Goal: Task Accomplishment & Management: Manage account settings

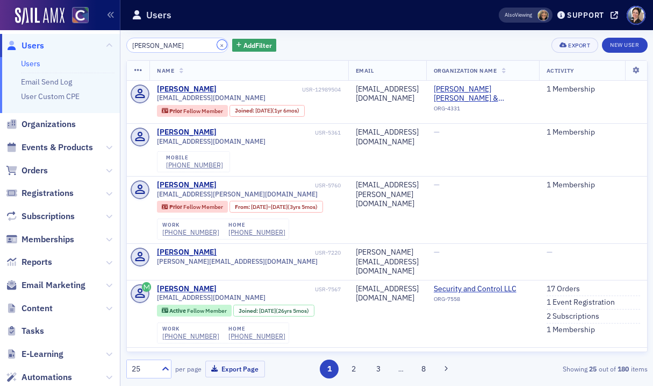
drag, startPoint x: 208, startPoint y: 45, endPoint x: 195, endPoint y: 46, distance: 12.9
click at [217, 45] on button "×" at bounding box center [222, 45] width 10 height 10
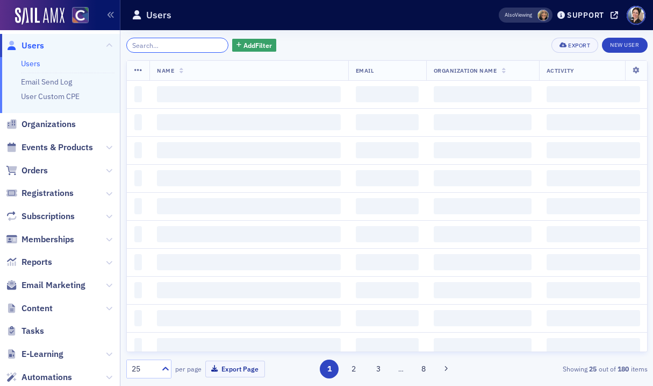
click at [194, 45] on input "search" at bounding box center [177, 45] width 103 height 15
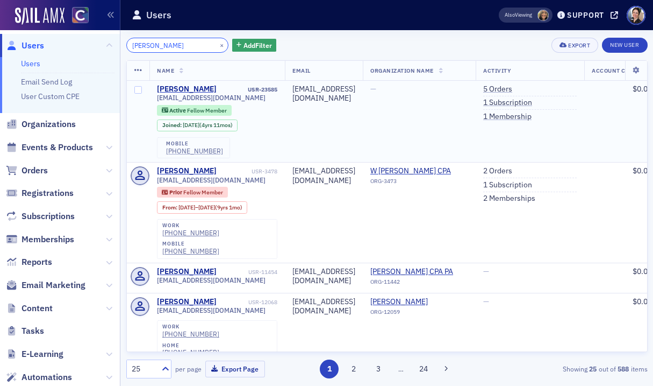
type input "michael dell"
click at [512, 90] on link "5 Orders" at bounding box center [497, 89] width 29 height 10
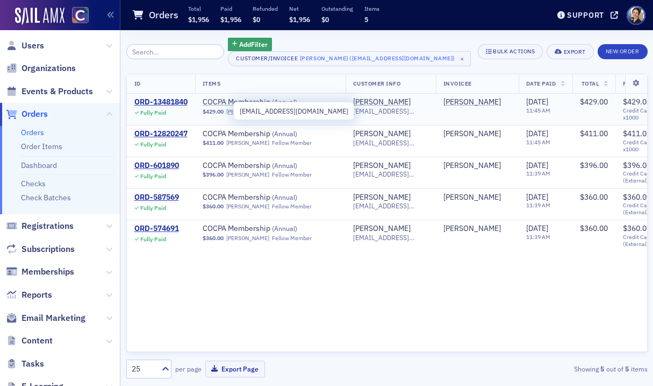
scroll to position [0, 84]
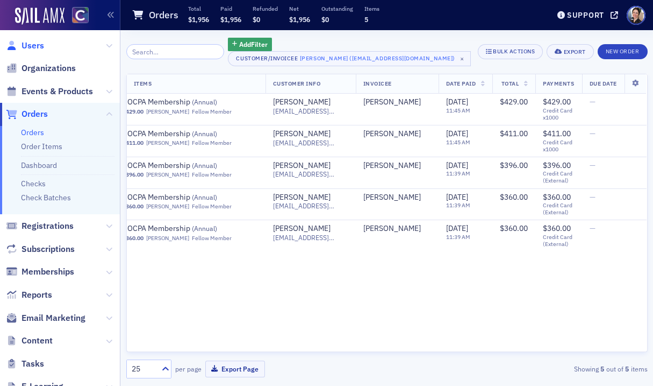
click at [28, 44] on span "Users" at bounding box center [33, 46] width 23 height 12
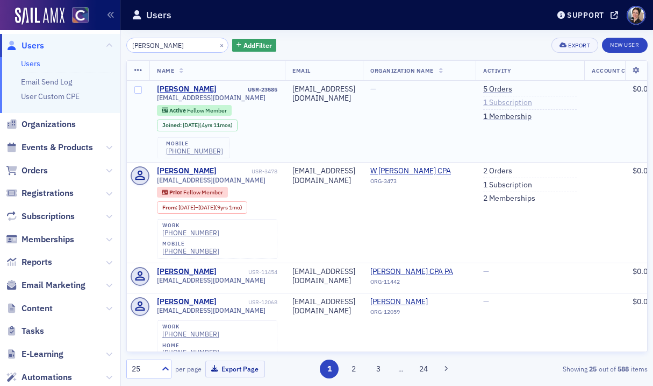
click at [532, 103] on link "1 Subscription" at bounding box center [507, 103] width 49 height 10
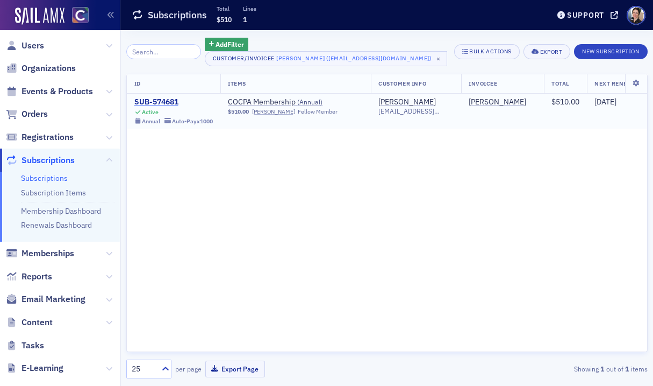
click at [155, 99] on div "SUB-574681" at bounding box center [173, 102] width 79 height 10
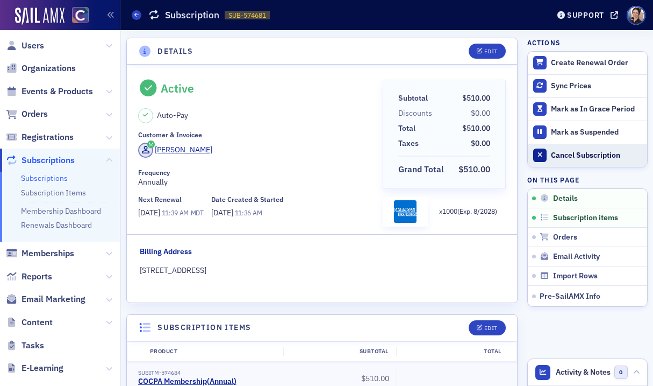
click at [596, 155] on div "Cancel Subscription" at bounding box center [596, 156] width 90 height 10
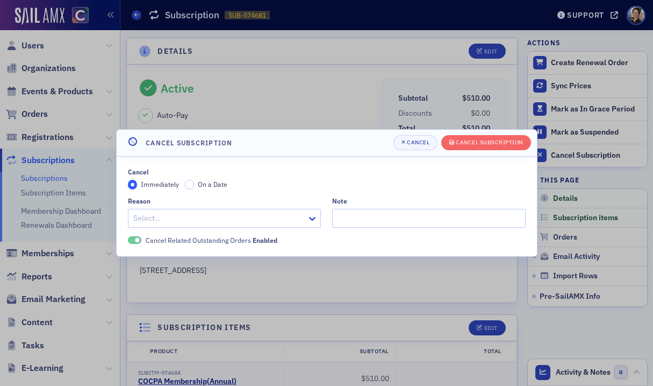
click at [226, 220] on div at bounding box center [219, 217] width 174 height 13
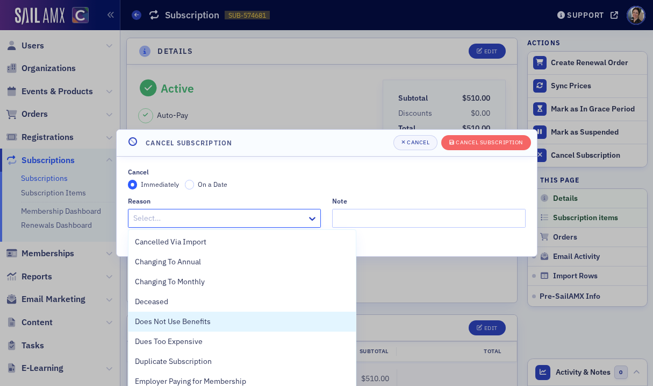
click at [198, 318] on span "Does Not Use Benefits" at bounding box center [173, 321] width 76 height 11
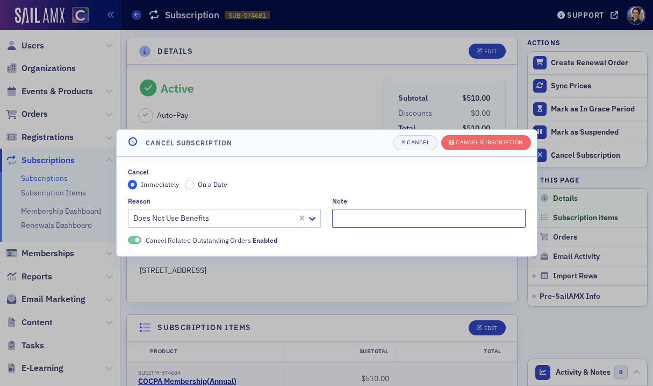
click at [363, 219] on input "Note" at bounding box center [429, 218] width 194 height 19
type input "Also gets CPE through firm - pmg"
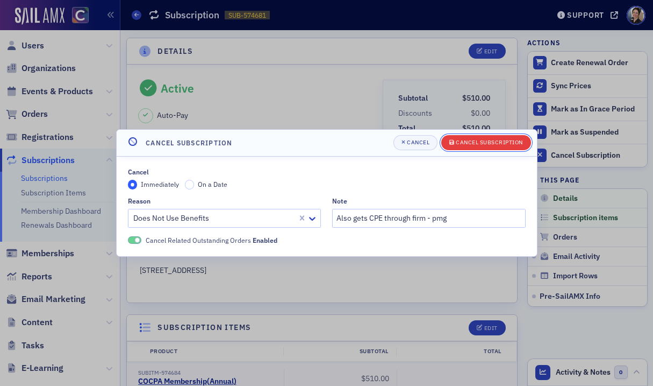
click at [485, 144] on div "Cancel Subscription" at bounding box center [489, 142] width 67 height 6
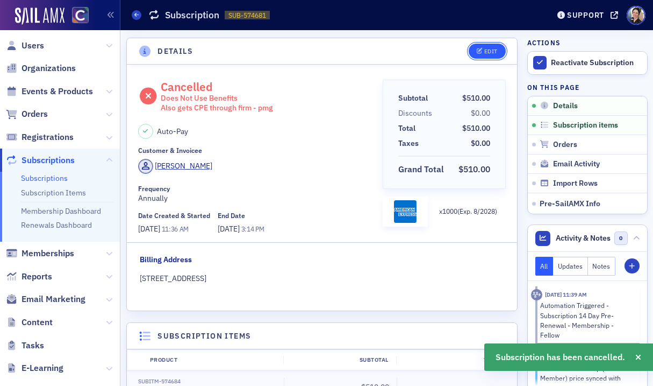
click at [494, 50] on div "Edit" at bounding box center [490, 51] width 13 height 6
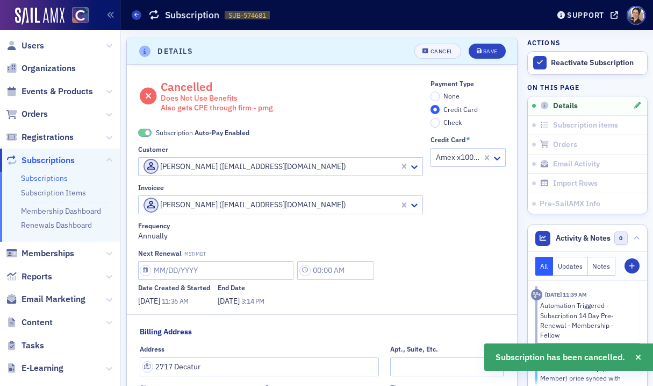
scroll to position [2, 0]
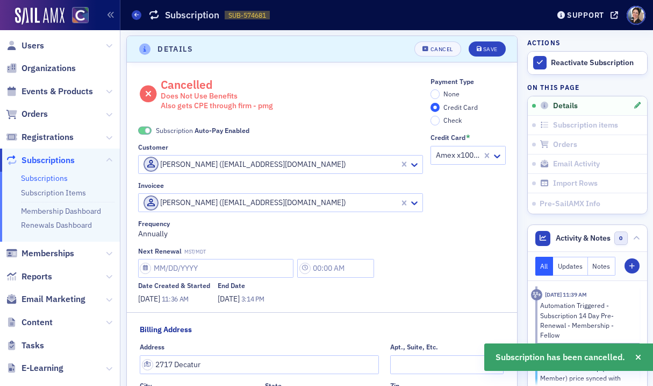
drag, startPoint x: 143, startPoint y: 130, endPoint x: 173, endPoint y: 121, distance: 30.8
click at [146, 129] on span at bounding box center [145, 130] width 14 height 8
click at [446, 94] on span "None" at bounding box center [452, 93] width 16 height 9
click at [440, 94] on input "None" at bounding box center [436, 94] width 10 height 10
click at [491, 51] on div "Save" at bounding box center [490, 49] width 15 height 6
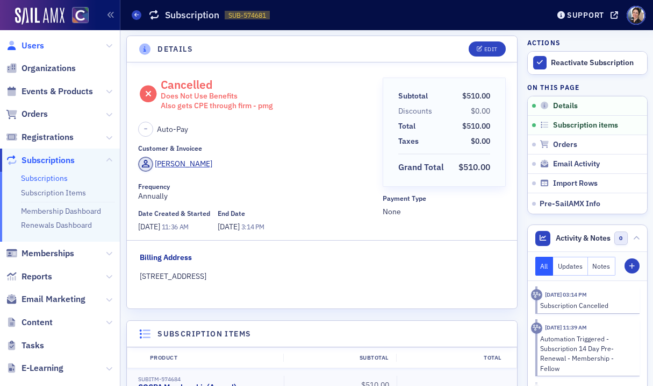
click at [32, 45] on span "Users" at bounding box center [33, 46] width 23 height 12
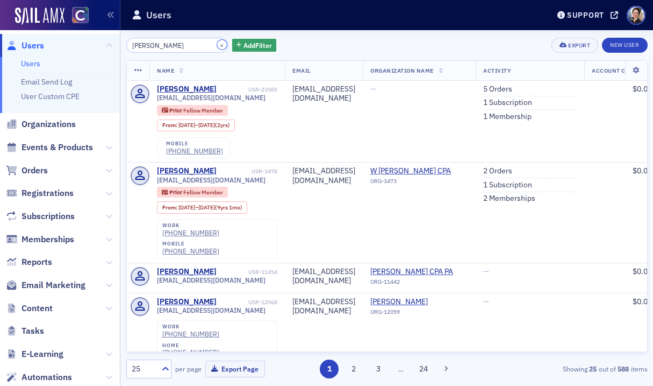
drag, startPoint x: 210, startPoint y: 43, endPoint x: 191, endPoint y: 43, distance: 18.8
click at [217, 43] on button "×" at bounding box center [222, 45] width 10 height 10
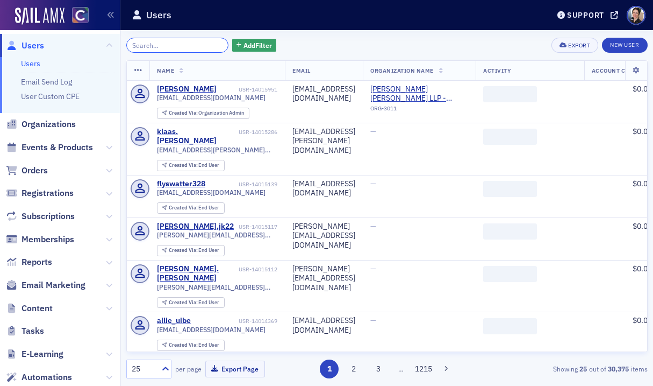
paste input "[EMAIL_ADDRESS][DOMAIN_NAME]"
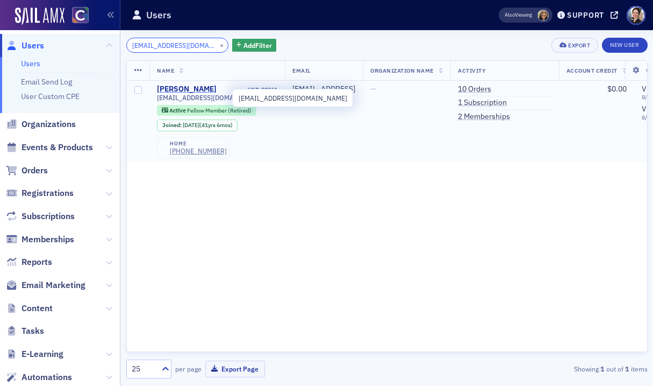
type input "[EMAIL_ADDRESS][DOMAIN_NAME]"
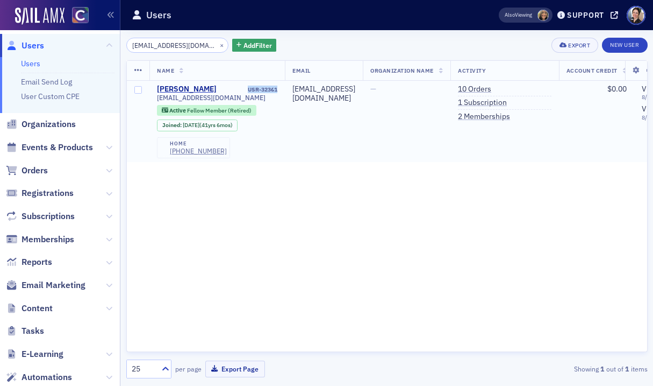
drag, startPoint x: 248, startPoint y: 90, endPoint x: 273, endPoint y: 90, distance: 24.2
click at [279, 87] on td "Bradley Blacketor USR-32361 bradbl2@comcast.net Active Fellow Member (Retired) …" at bounding box center [216, 121] width 135 height 81
copy div "USR-32361"
drag, startPoint x: 304, startPoint y: 120, endPoint x: 295, endPoint y: 116, distance: 9.4
click at [304, 120] on td "[EMAIL_ADDRESS][DOMAIN_NAME]" at bounding box center [324, 121] width 78 height 81
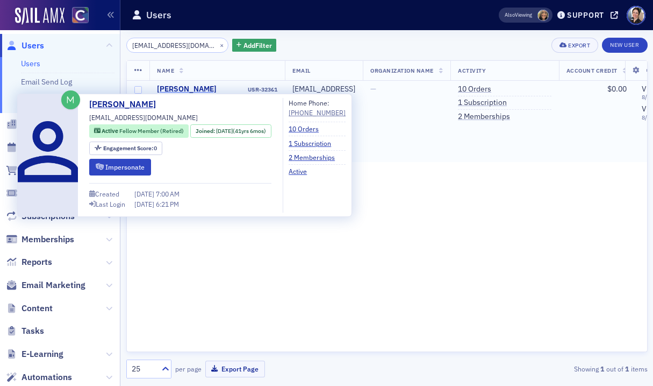
copy div "[PERSON_NAME]"
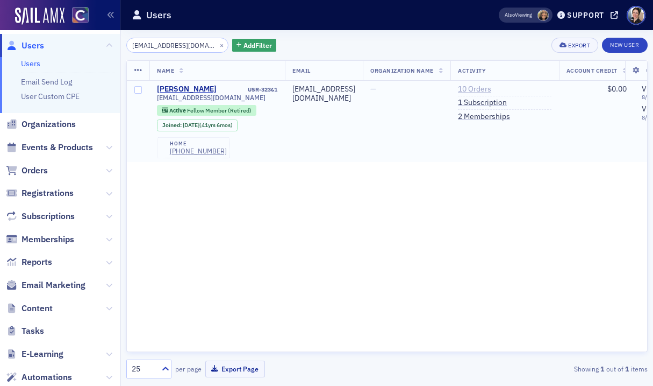
click at [491, 90] on link "10 Orders" at bounding box center [474, 89] width 33 height 10
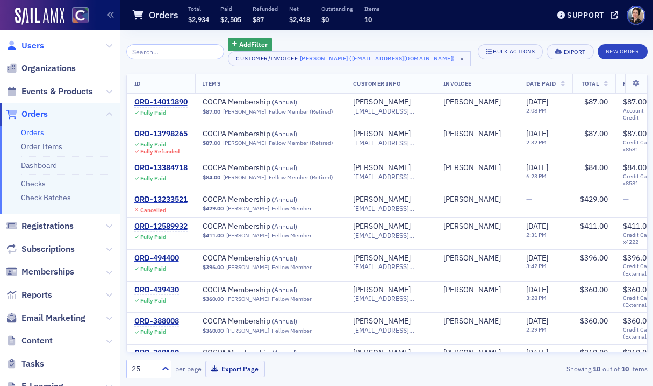
scroll to position [2, 0]
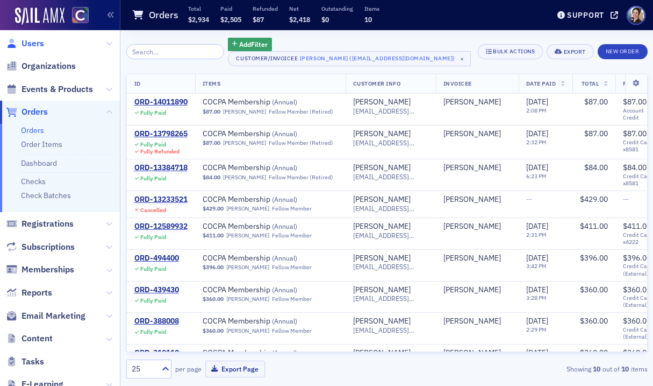
click at [34, 48] on span "Users" at bounding box center [33, 44] width 23 height 12
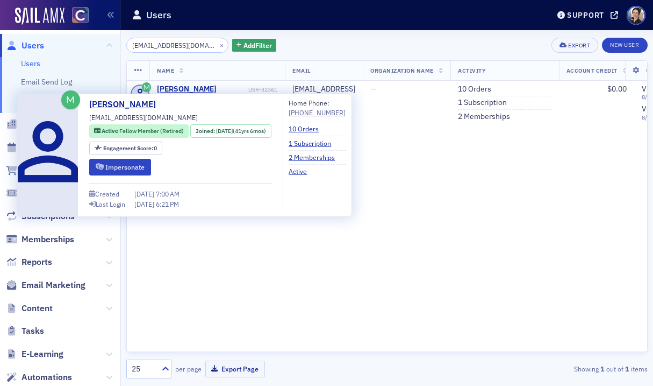
drag, startPoint x: 186, startPoint y: 87, endPoint x: 130, endPoint y: 77, distance: 56.8
click at [186, 87] on div "[PERSON_NAME]" at bounding box center [187, 89] width 60 height 10
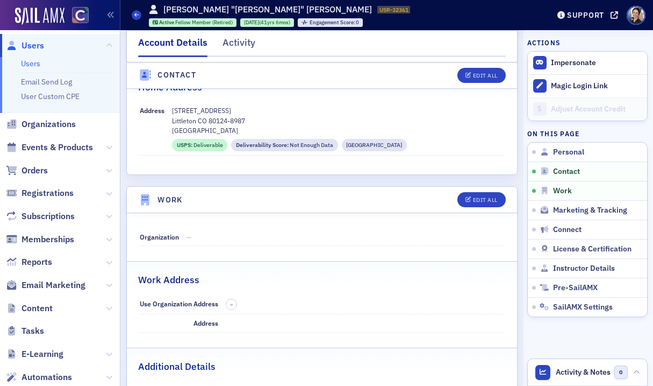
scroll to position [530, 0]
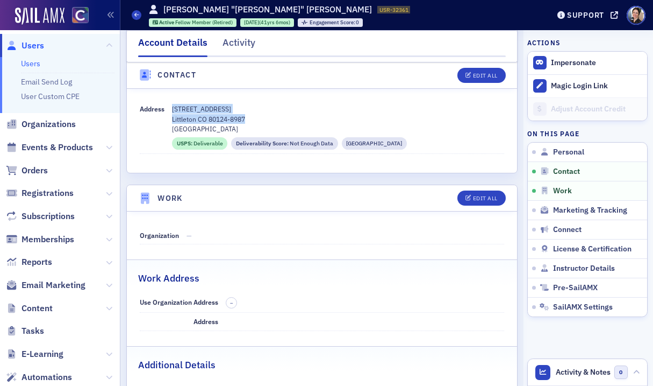
drag, startPoint x: 173, startPoint y: 110, endPoint x: 242, endPoint y: 115, distance: 69.0
click at [251, 116] on div "8156 Lone Oak Ct Littleton CO 80124-8987 Douglas County" at bounding box center [338, 119] width 332 height 30
copy div "8156 Lone Oak Ct Littleton CO 80124-8987"
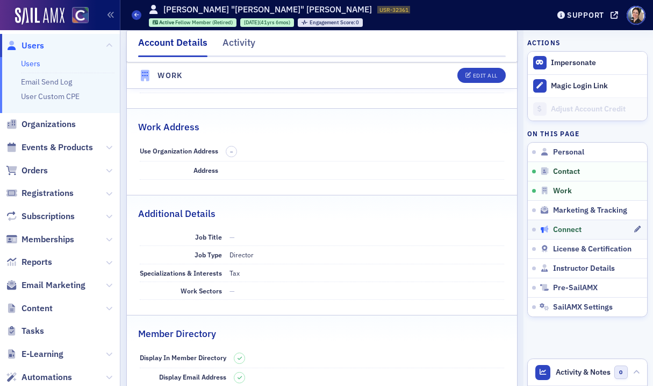
scroll to position [693, 0]
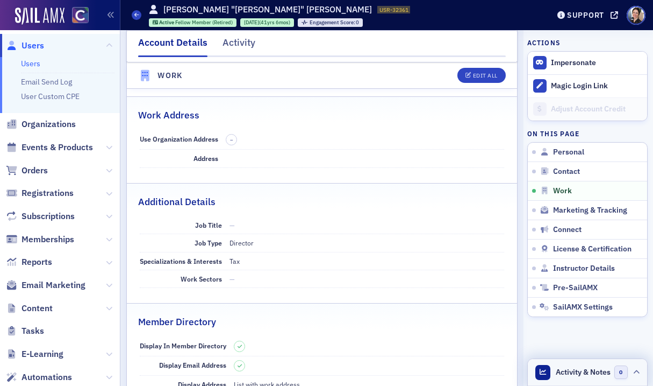
click at [595, 372] on span "Activity & Notes" at bounding box center [583, 371] width 55 height 11
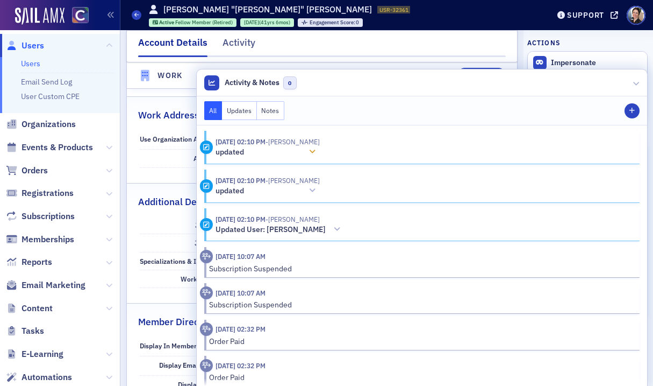
click at [316, 151] on icon at bounding box center [312, 152] width 6 height 8
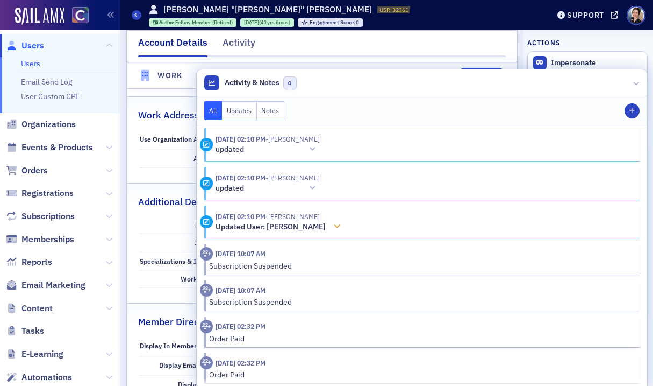
scroll to position [0, 0]
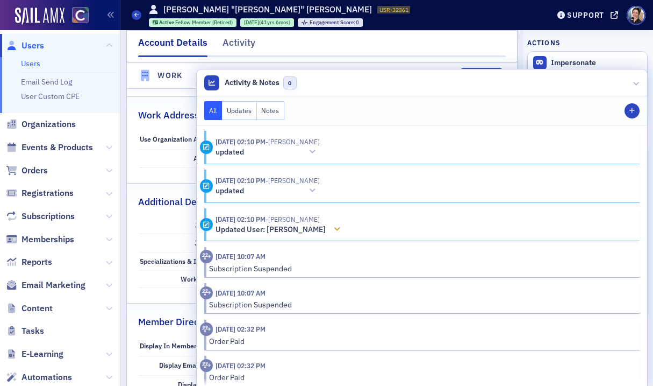
click at [340, 226] on icon at bounding box center [337, 229] width 6 height 8
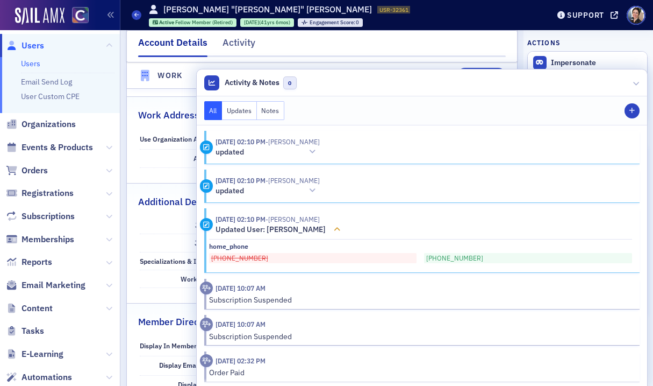
click at [340, 227] on icon at bounding box center [337, 229] width 6 height 8
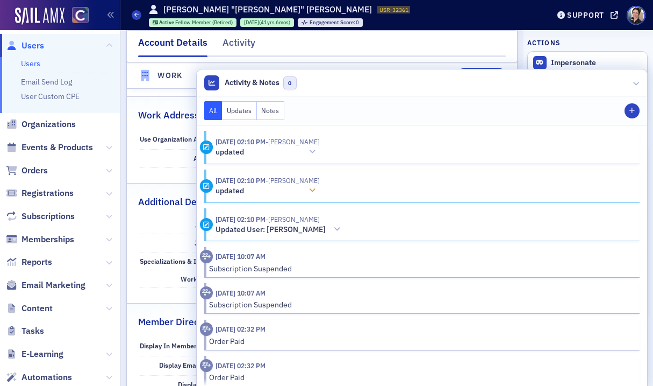
click at [316, 189] on icon at bounding box center [312, 191] width 6 height 8
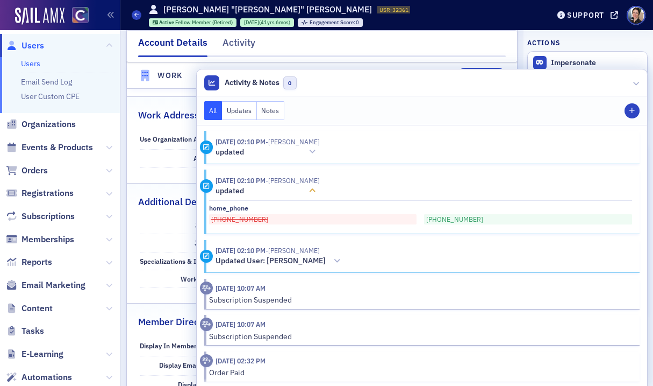
click at [316, 189] on icon at bounding box center [312, 191] width 6 height 8
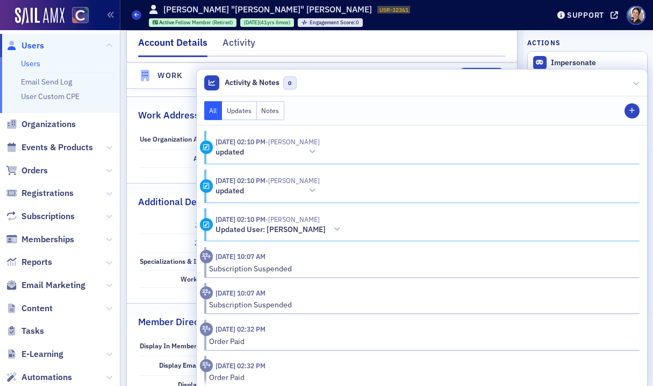
drag, startPoint x: 160, startPoint y: 172, endPoint x: 94, endPoint y: 108, distance: 91.6
click at [160, 169] on fieldset "Work Address Use Organization Address – Address" at bounding box center [322, 135] width 391 height 79
click at [41, 47] on span "Users" at bounding box center [33, 46] width 23 height 12
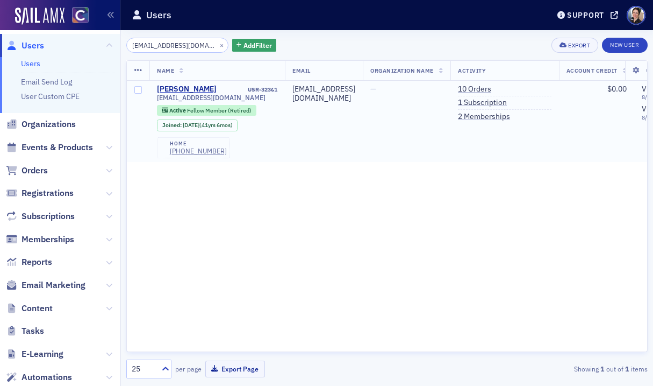
drag, startPoint x: 495, startPoint y: 102, endPoint x: 455, endPoint y: 96, distance: 40.8
click at [495, 102] on link "1 Subscription" at bounding box center [482, 103] width 49 height 10
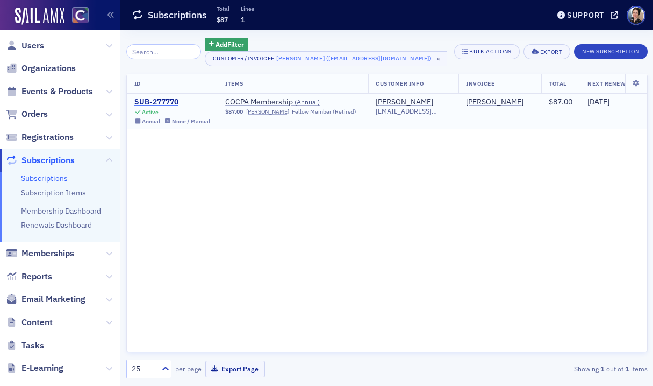
click at [166, 99] on div "SUB-277770" at bounding box center [172, 102] width 76 height 10
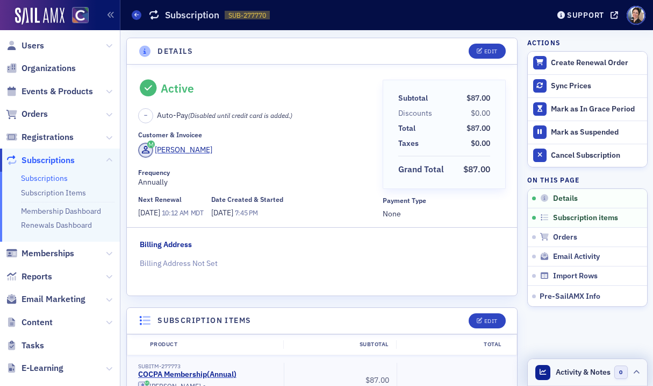
click at [600, 372] on span "Activity & Notes" at bounding box center [583, 371] width 55 height 11
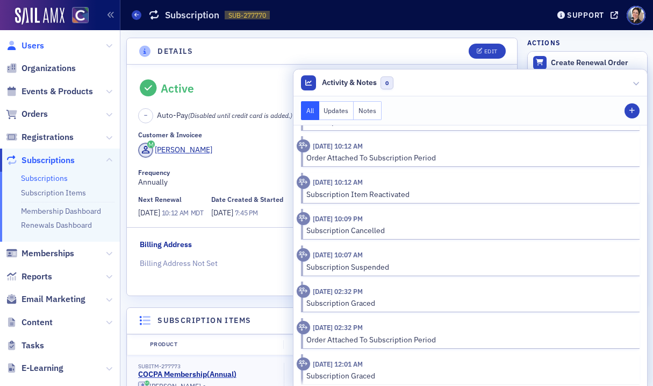
scroll to position [3, 0]
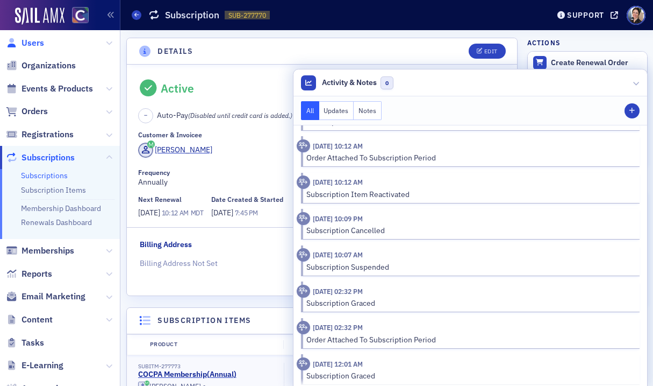
click at [38, 45] on span "Users" at bounding box center [33, 43] width 23 height 12
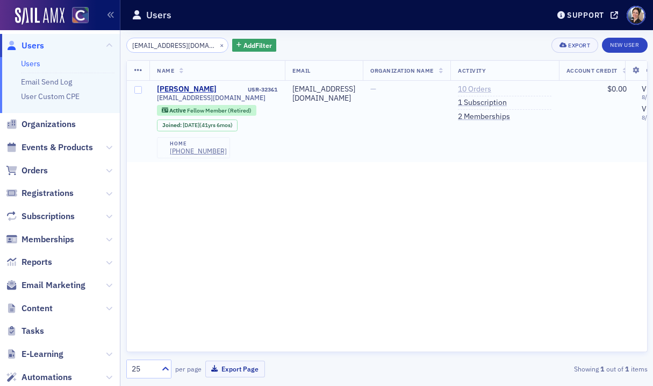
click at [488, 90] on link "10 Orders" at bounding box center [474, 89] width 33 height 10
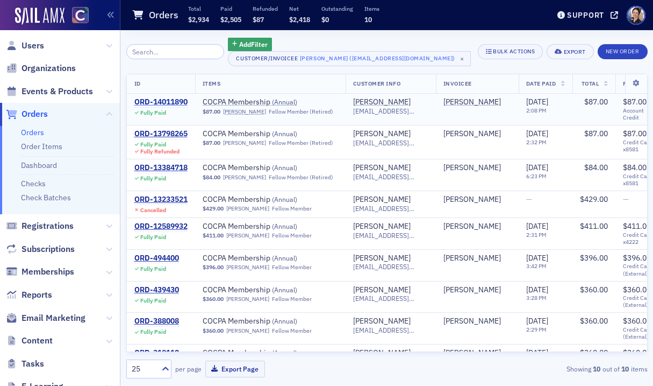
click at [162, 102] on div "ORD-14011890" at bounding box center [160, 102] width 53 height 10
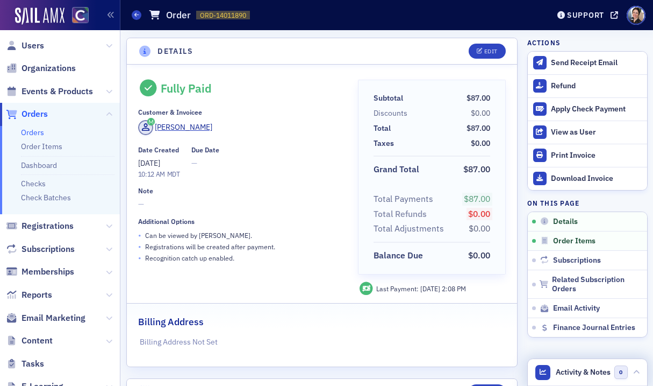
click at [592, 372] on span "Activity & Notes" at bounding box center [583, 371] width 55 height 11
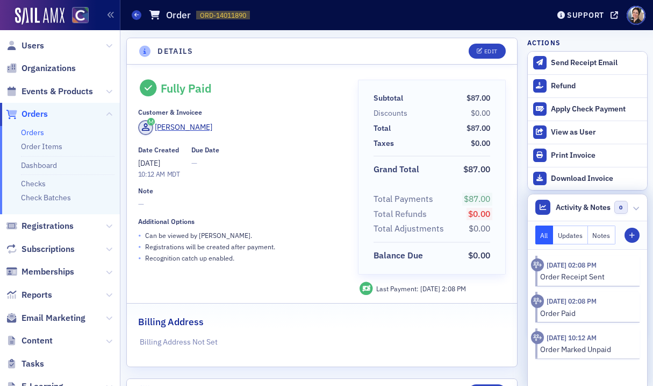
click at [603, 239] on button "Notes" at bounding box center [602, 234] width 28 height 19
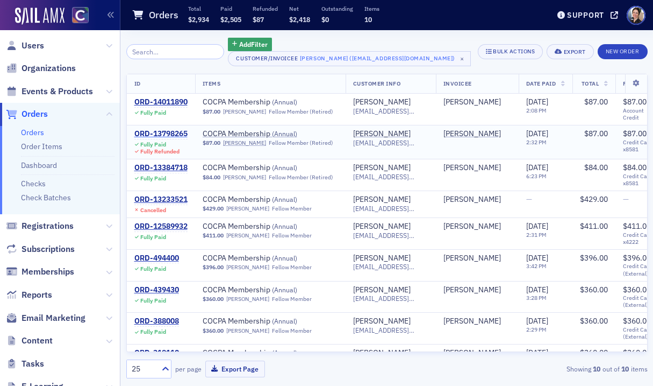
click at [168, 133] on div "ORD-13798265" at bounding box center [160, 134] width 53 height 10
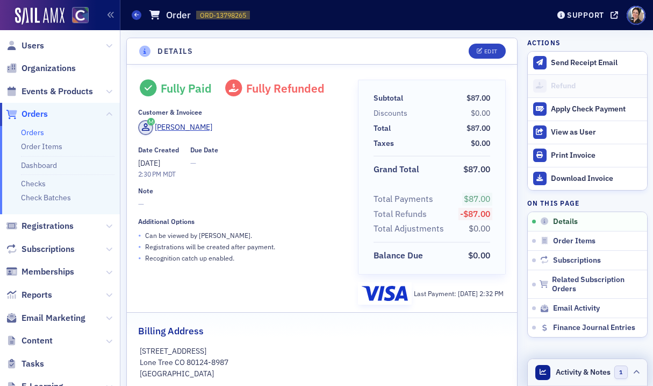
click at [637, 373] on icon at bounding box center [636, 372] width 6 height 6
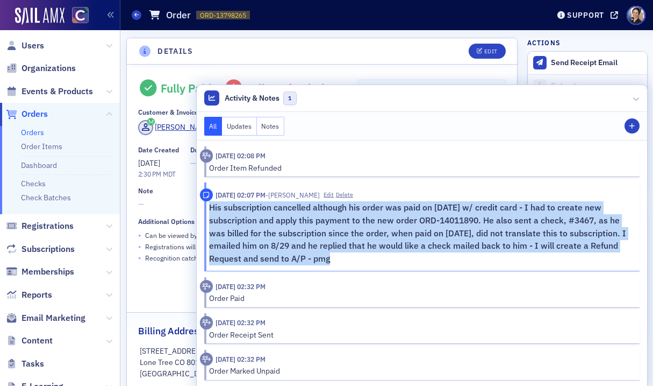
drag, startPoint x: 209, startPoint y: 209, endPoint x: 338, endPoint y: 233, distance: 131.7
click at [356, 259] on p "His subscription cancelled although his order was paid on 5/1/25 w/ credit card…" at bounding box center [420, 232] width 423 height 63
copy p "His subscription cancelled although his order was paid on 5/1/25 w/ credit card…"
click at [35, 46] on span "Users" at bounding box center [33, 46] width 23 height 12
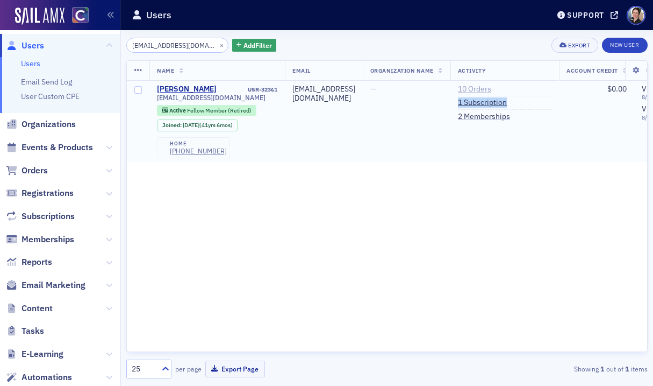
click at [482, 89] on link "10 Orders" at bounding box center [474, 89] width 33 height 10
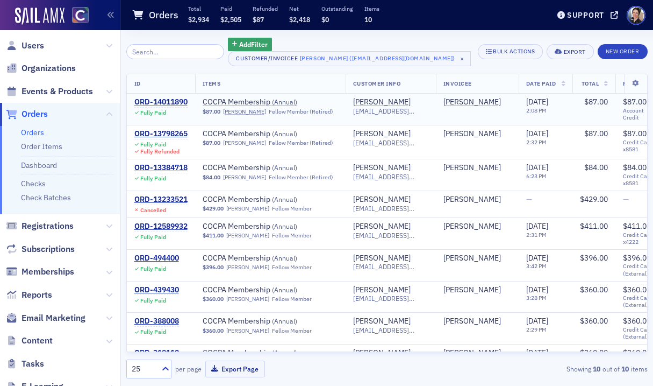
click at [165, 101] on div "ORD-14011890" at bounding box center [160, 102] width 53 height 10
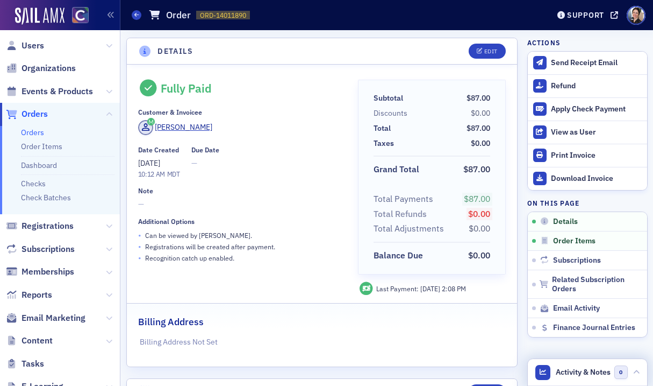
click at [596, 370] on span "Activity & Notes" at bounding box center [583, 371] width 55 height 11
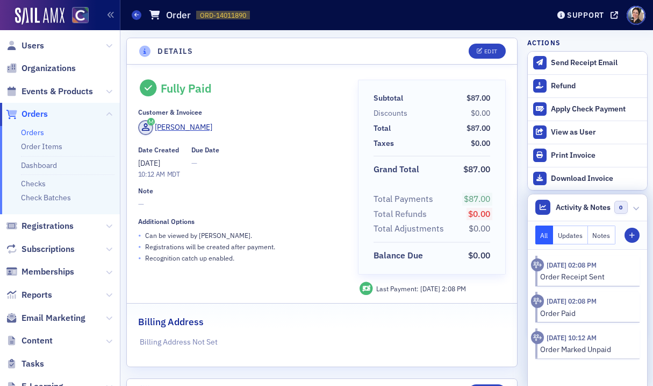
drag, startPoint x: 602, startPoint y: 235, endPoint x: 595, endPoint y: 241, distance: 8.8
click at [602, 235] on button "Notes" at bounding box center [602, 234] width 28 height 19
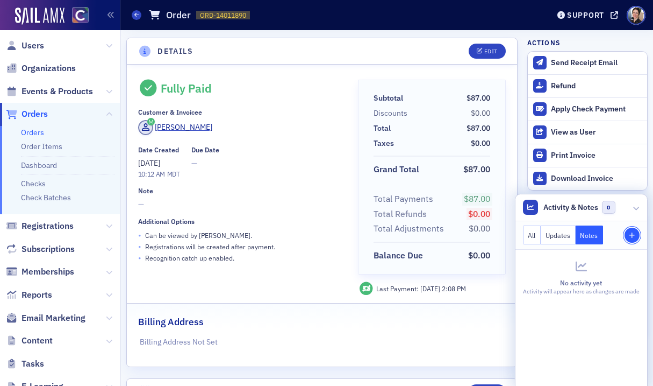
click at [633, 234] on icon "button" at bounding box center [632, 235] width 6 height 6
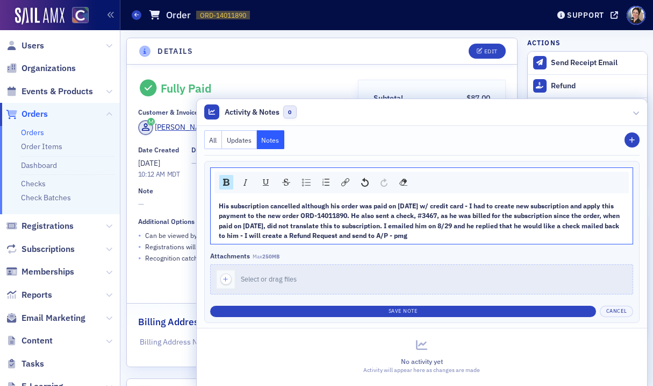
click at [358, 207] on span "His subscription cancelled although his order was paid on 5/1/25 w/ credit card…" at bounding box center [420, 220] width 403 height 38
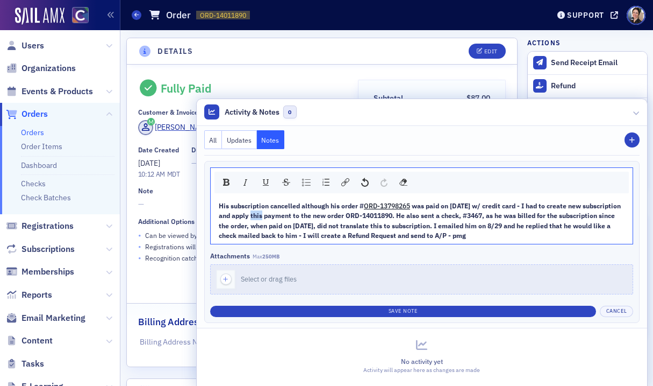
drag, startPoint x: 251, startPoint y: 216, endPoint x: 275, endPoint y: 215, distance: 24.2
click at [263, 213] on span "was paid on 5/1/25 w/ credit card - I had to create new subscription and apply …" at bounding box center [421, 220] width 404 height 38
click at [320, 216] on span "was paid on 5/1/25 w/ credit card - I had to create new subscription and apply …" at bounding box center [423, 220] width 408 height 38
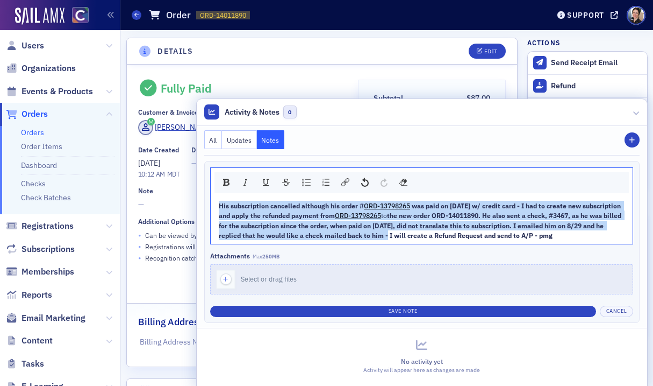
drag, startPoint x: 219, startPoint y: 206, endPoint x: 370, endPoint y: 229, distance: 152.8
click at [384, 233] on div "His subscription cancelled although his order # ORD-13798265 was paid on 5/1/25…" at bounding box center [422, 221] width 406 height 40
copy div "His subscription cancelled although his order # ORD-13798265 was paid on 5/1/25…"
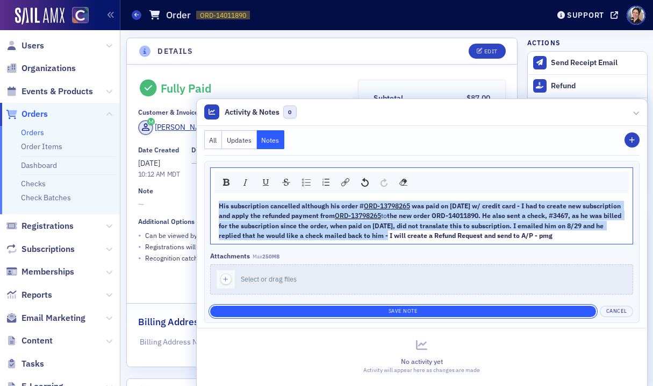
click at [408, 311] on button "Save Note" at bounding box center [403, 310] width 386 height 11
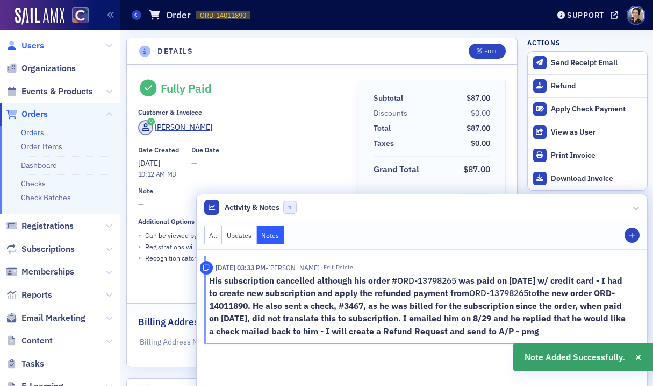
click at [37, 47] on span "Users" at bounding box center [33, 46] width 23 height 12
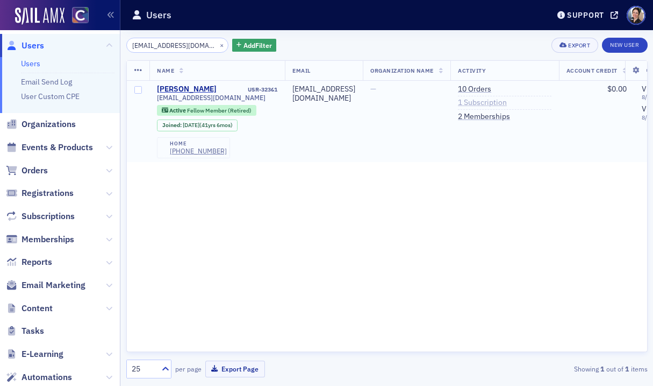
click at [504, 103] on link "1 Subscription" at bounding box center [482, 103] width 49 height 10
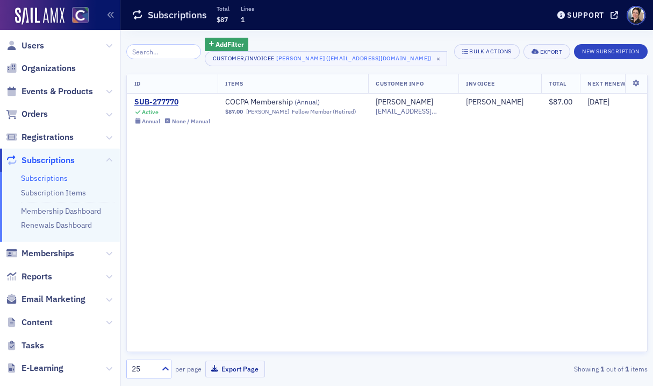
drag, startPoint x: 163, startPoint y: 102, endPoint x: 123, endPoint y: 94, distance: 41.0
click at [163, 102] on div "SUB-277770" at bounding box center [172, 102] width 76 height 10
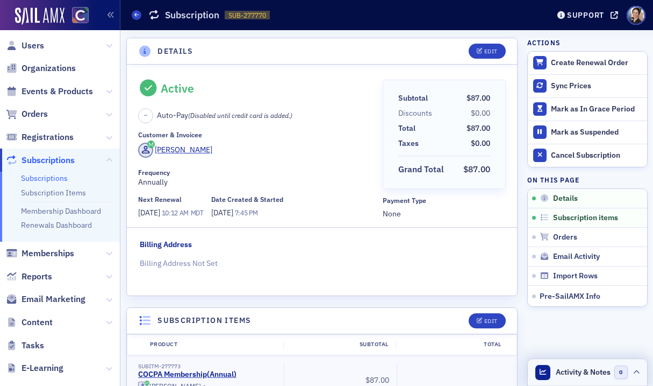
click at [587, 372] on span "Activity & Notes" at bounding box center [583, 371] width 55 height 11
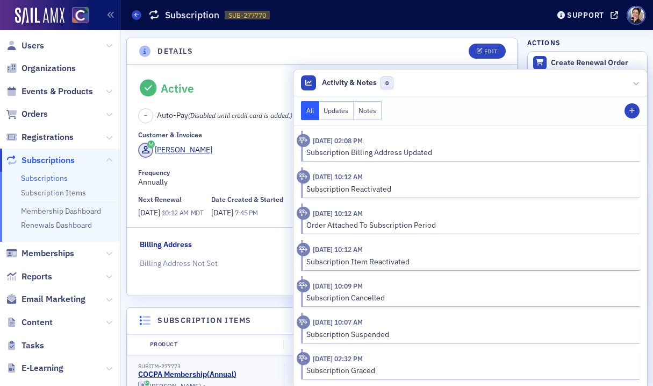
click at [368, 111] on button "Notes" at bounding box center [368, 110] width 28 height 19
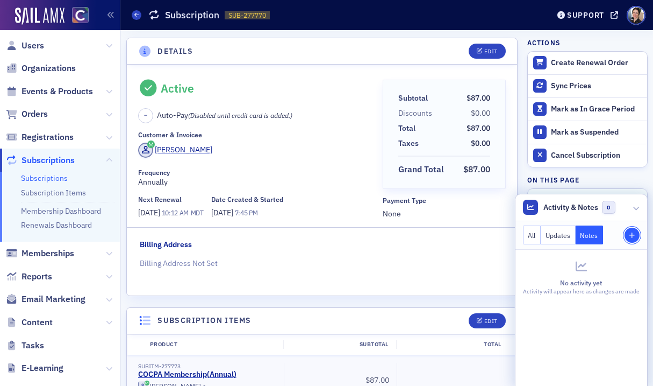
click at [635, 238] on span "Staff Note" at bounding box center [632, 235] width 10 height 6
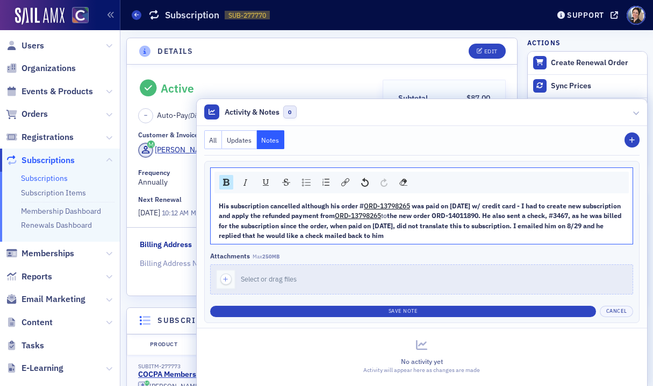
click at [489, 217] on span "the new order ORD-14011890. He also sent a check, #3467, as he was billed for t…" at bounding box center [421, 225] width 404 height 28
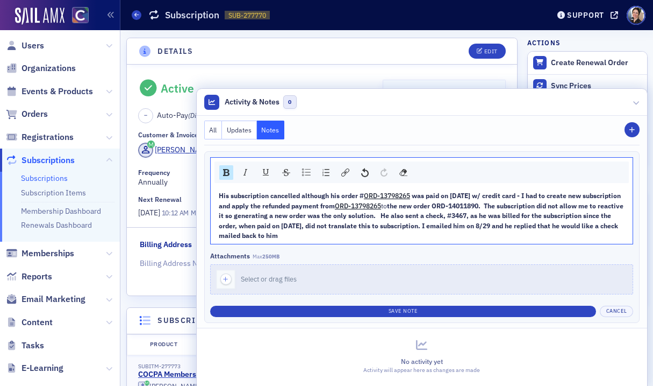
drag, startPoint x: 219, startPoint y: 195, endPoint x: 283, endPoint y: 224, distance: 70.3
click at [313, 239] on div "His subscription cancelled although his order # ORD-13798265 was paid on 5/1/25…" at bounding box center [422, 214] width 406 height 49
copy div "His subscription cancelled although his order # ORD-13798265 was paid on 5/1/25…"
click at [306, 236] on div "His subscription cancelled although his order # ORD-13798265 was paid on 5/1/25…" at bounding box center [422, 214] width 406 height 49
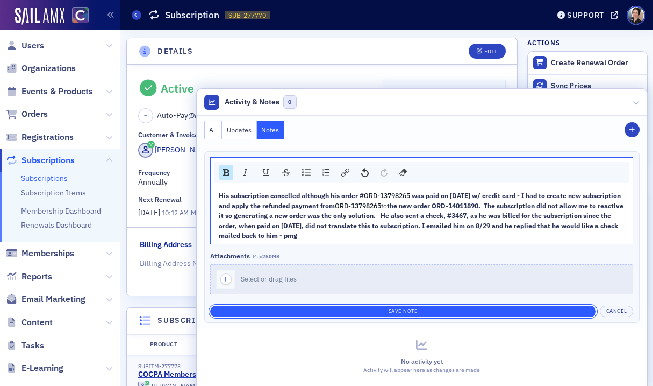
drag, startPoint x: 410, startPoint y: 309, endPoint x: 417, endPoint y: 313, distance: 7.9
click at [410, 309] on button "Save Note" at bounding box center [403, 310] width 386 height 11
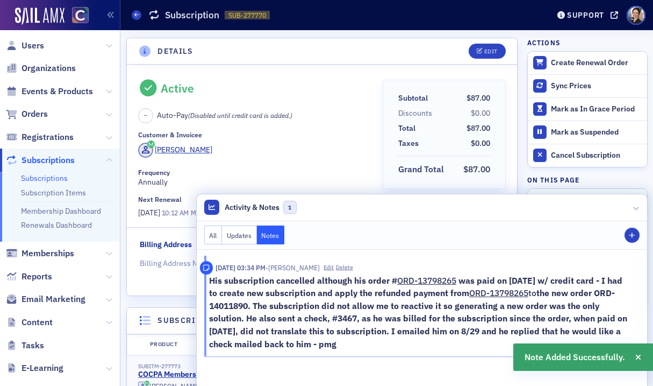
drag, startPoint x: 246, startPoint y: 141, endPoint x: 248, endPoint y: 191, distance: 50.1
click at [246, 141] on div "Customer & Invoicee Bradley Blacketor" at bounding box center [257, 146] width 238 height 30
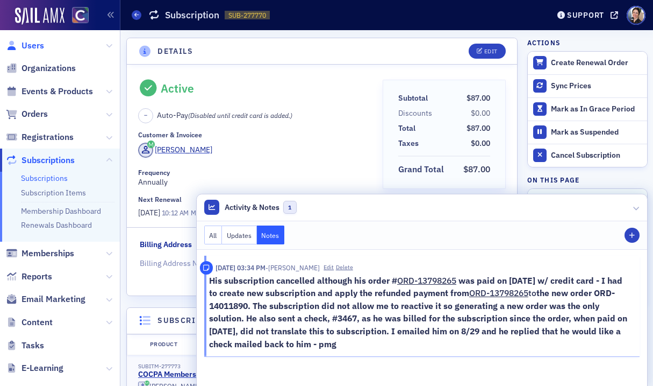
drag, startPoint x: 31, startPoint y: 47, endPoint x: 40, endPoint y: 46, distance: 9.7
click at [31, 47] on span "Users" at bounding box center [33, 46] width 23 height 12
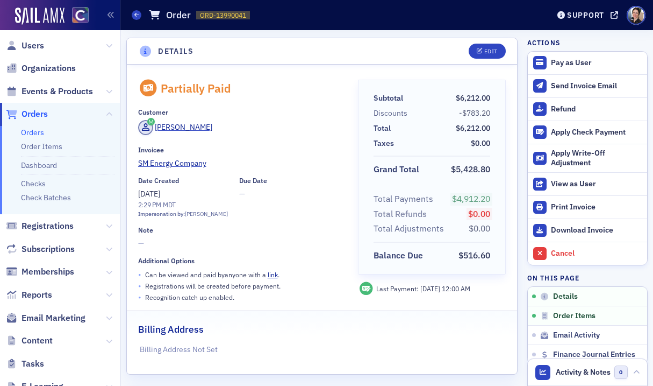
scroll to position [30, 0]
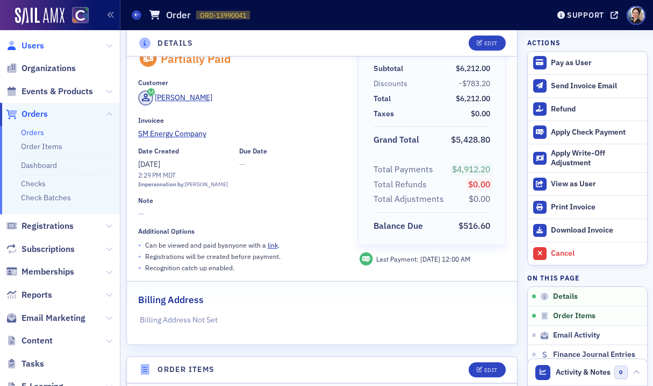
click at [35, 42] on span "Users" at bounding box center [33, 46] width 23 height 12
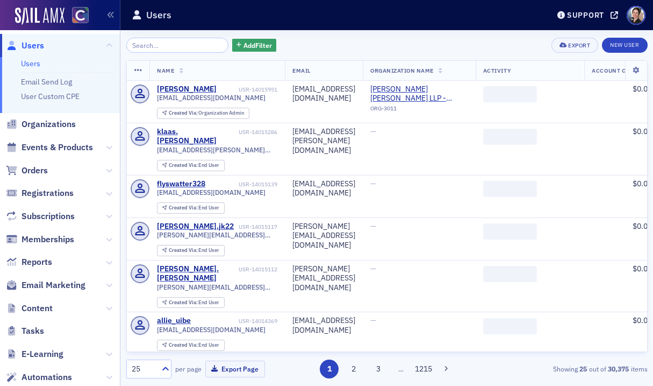
click at [172, 46] on input "search" at bounding box center [177, 45] width 103 height 15
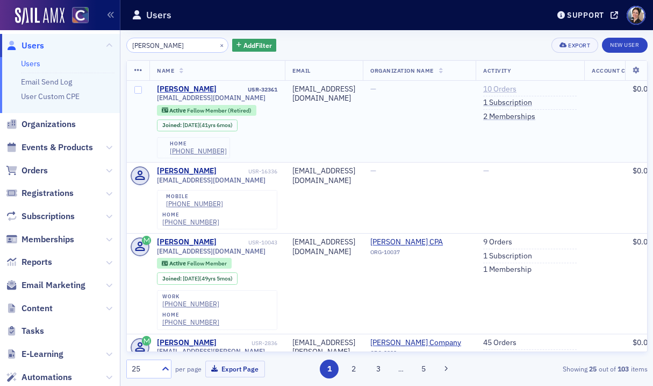
type input "bradley black"
click at [517, 87] on link "10 Orders" at bounding box center [499, 89] width 33 height 10
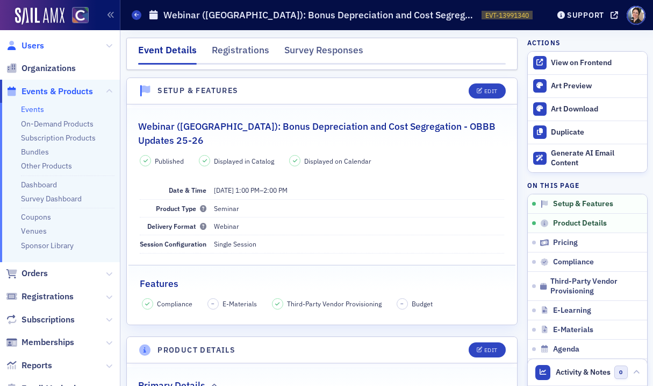
click at [37, 46] on span "Users" at bounding box center [33, 46] width 23 height 12
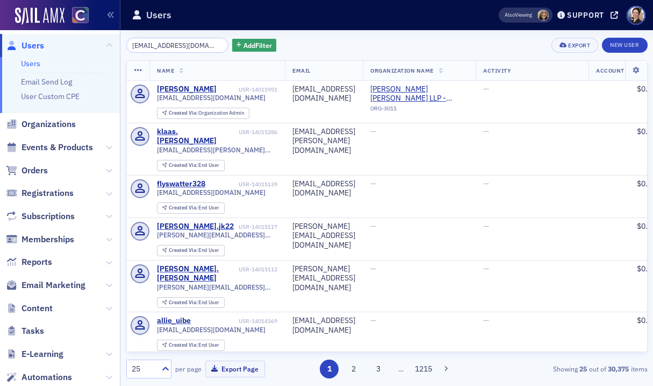
scroll to position [0, 21]
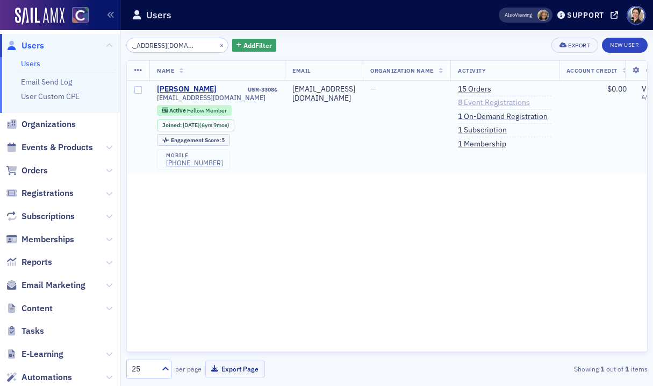
scroll to position [0, 1]
type input "katherinetaylorcpa@gmail.com"
click at [507, 129] on link "1 Subscription" at bounding box center [482, 130] width 49 height 10
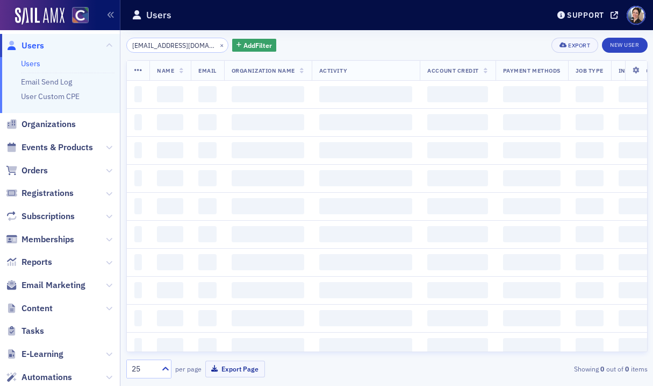
scroll to position [0, 21]
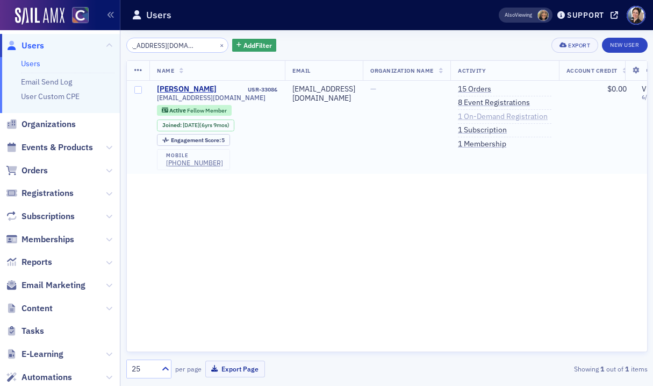
drag, startPoint x: 545, startPoint y: 118, endPoint x: 520, endPoint y: 111, distance: 25.0
click at [545, 118] on link "1 On-Demand Registration" at bounding box center [503, 117] width 90 height 10
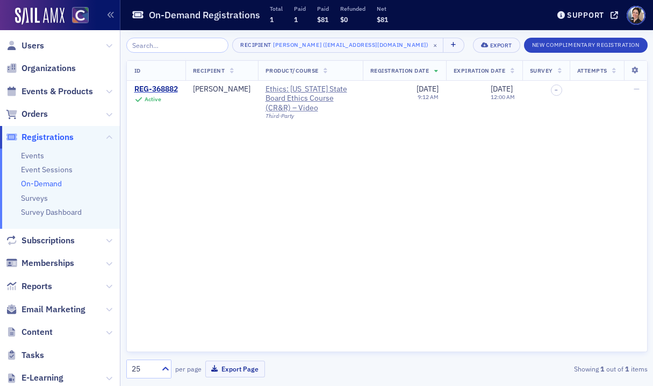
click at [36, 46] on span "Users" at bounding box center [33, 46] width 23 height 12
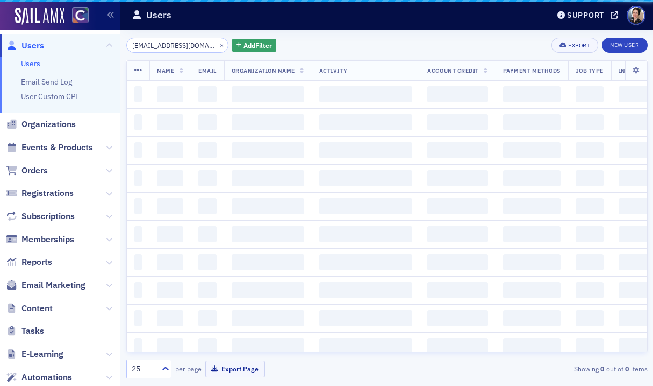
scroll to position [0, 21]
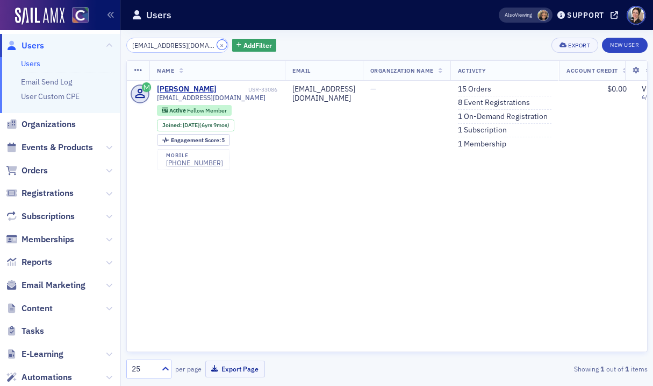
drag, startPoint x: 210, startPoint y: 45, endPoint x: 203, endPoint y: 45, distance: 6.5
click at [217, 45] on button "×" at bounding box center [222, 45] width 10 height 10
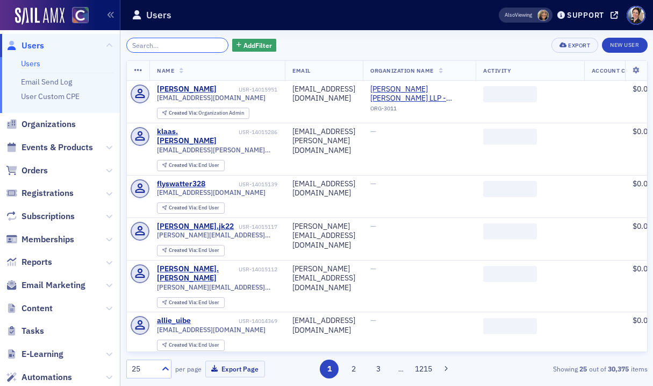
paste input "theresa@theresaeggen.cpa"
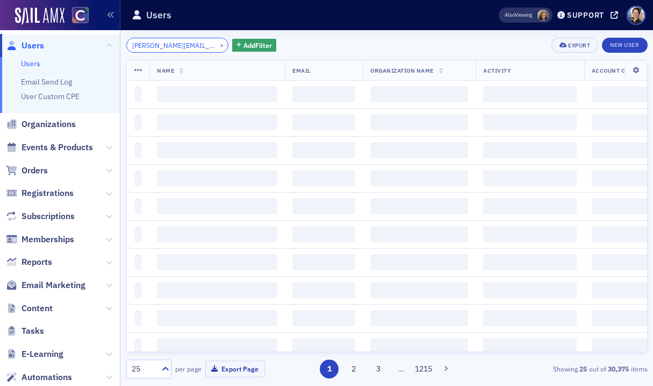
scroll to position [0, 10]
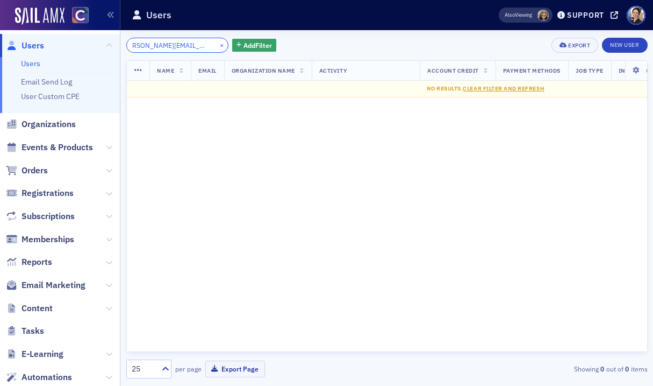
type input "theresa@theresaeggen.cpa"
drag, startPoint x: 209, startPoint y: 45, endPoint x: 190, endPoint y: 46, distance: 19.4
click at [217, 45] on button "×" at bounding box center [222, 45] width 10 height 10
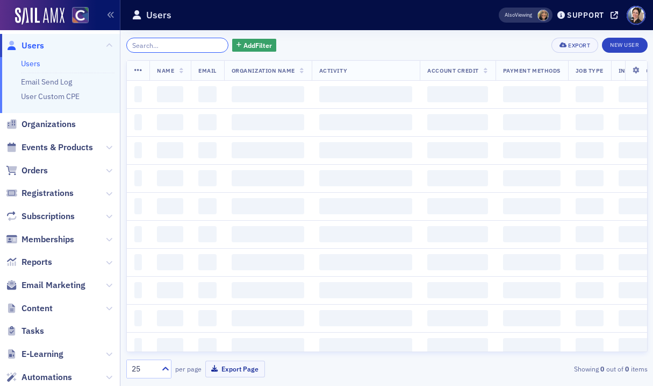
click at [186, 45] on input "search" at bounding box center [177, 45] width 103 height 15
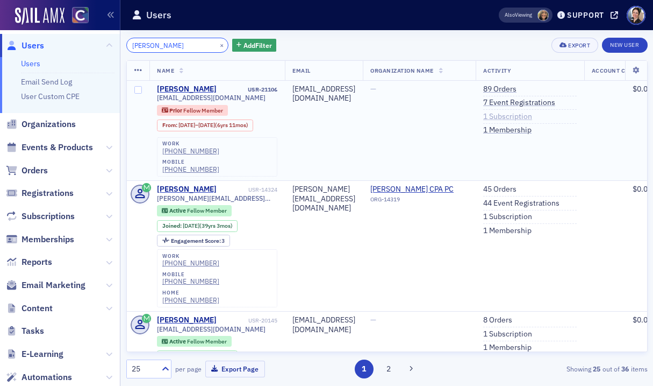
type input "theresa eggen"
drag, startPoint x: 561, startPoint y: 118, endPoint x: 416, endPoint y: 78, distance: 151.2
click at [532, 118] on link "1 Subscription" at bounding box center [507, 117] width 49 height 10
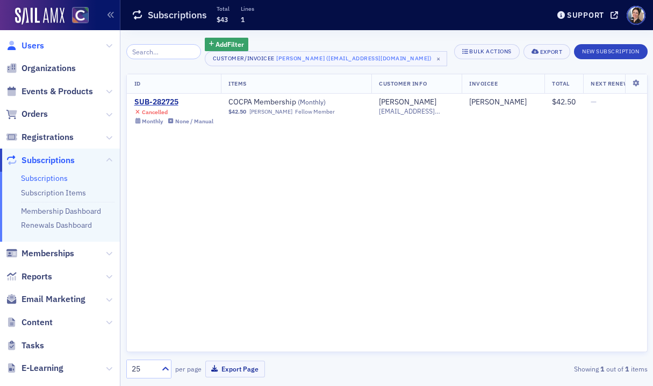
click at [30, 46] on span "Users" at bounding box center [33, 46] width 23 height 12
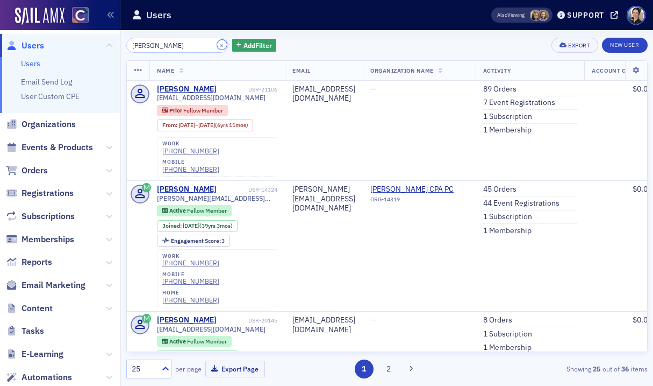
drag, startPoint x: 210, startPoint y: 46, endPoint x: 199, endPoint y: 46, distance: 11.3
click at [217, 46] on button "×" at bounding box center [222, 45] width 10 height 10
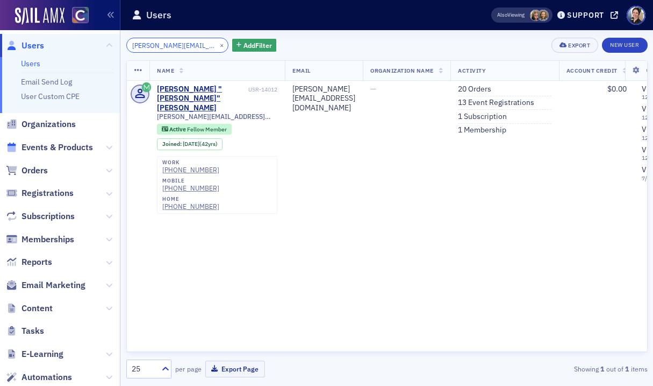
type input "tom@lunarg.com"
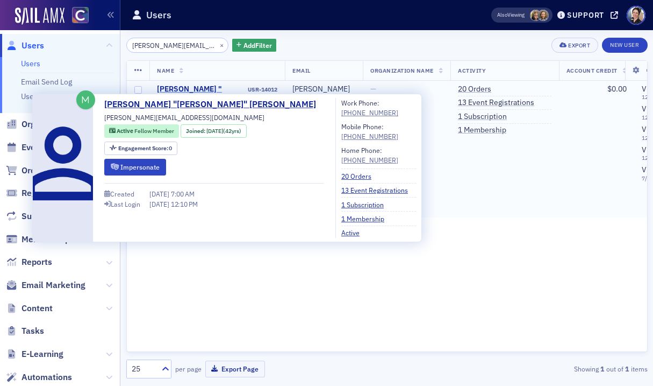
click at [194, 90] on div "Thomas "Tom" Ptach" at bounding box center [201, 98] width 89 height 28
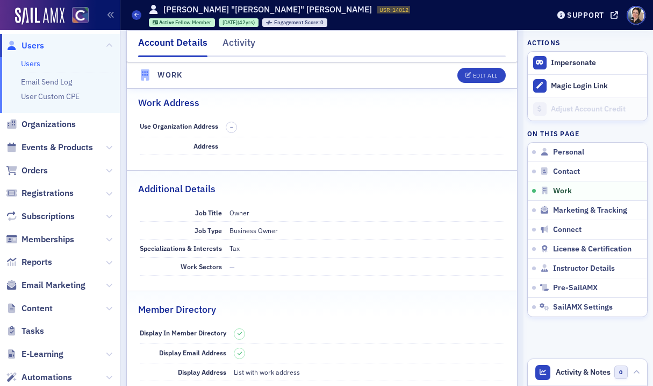
scroll to position [733, 0]
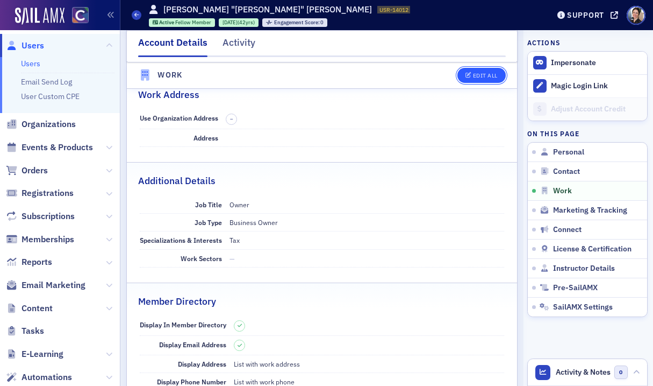
click at [483, 79] on button "Edit All" at bounding box center [482, 75] width 48 height 15
select select "US"
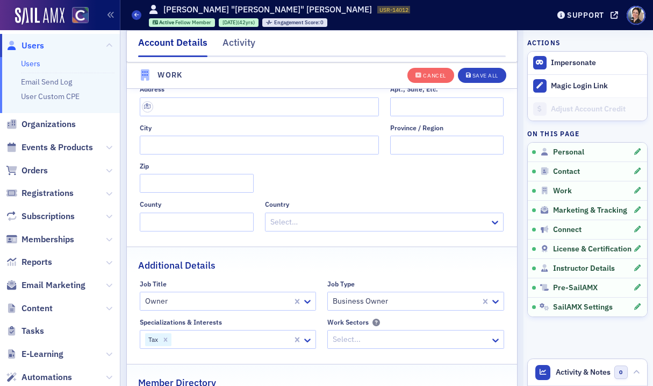
scroll to position [1053, 0]
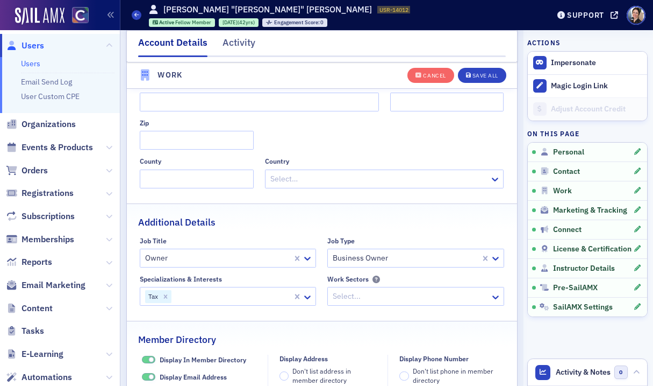
click at [211, 258] on div at bounding box center [217, 257] width 147 height 13
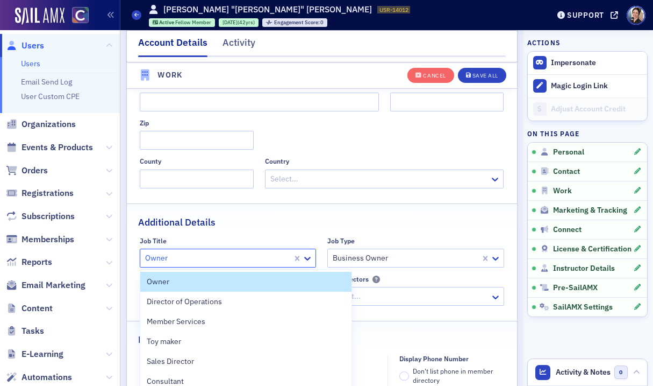
scroll to position [1051, 0]
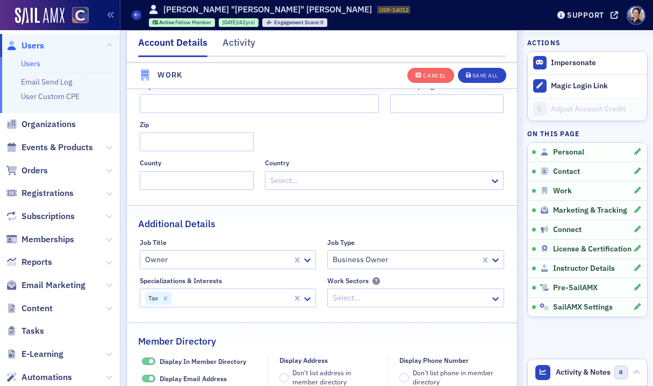
click at [256, 210] on div "Additional Details" at bounding box center [322, 217] width 368 height 25
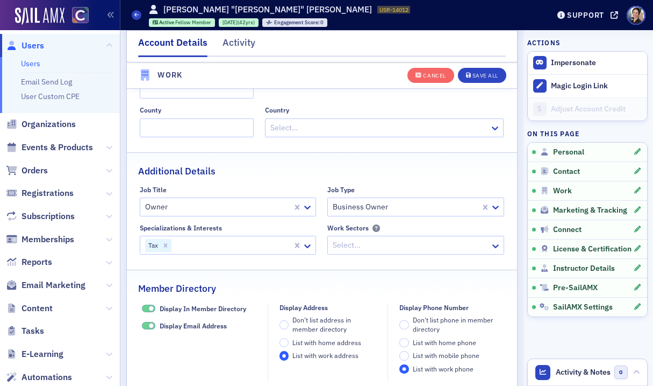
scroll to position [1088, 0]
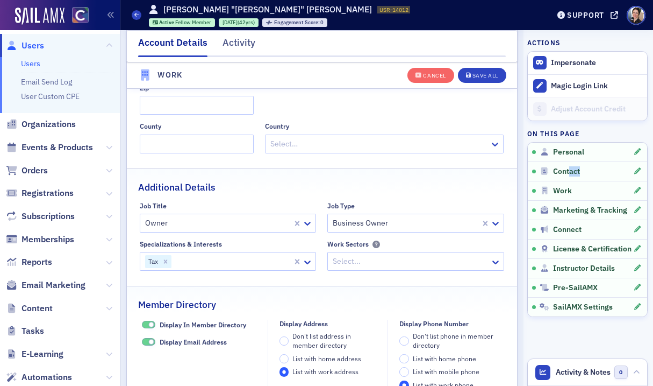
drag, startPoint x: 571, startPoint y: 174, endPoint x: 548, endPoint y: 180, distance: 23.2
click at [553, 176] on link "Contact" at bounding box center [587, 170] width 119 height 19
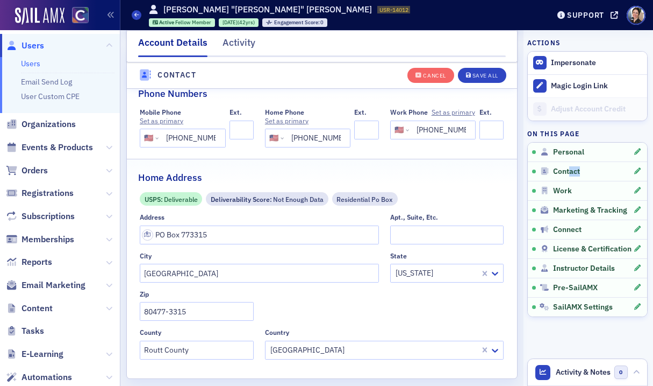
scroll to position [536, 0]
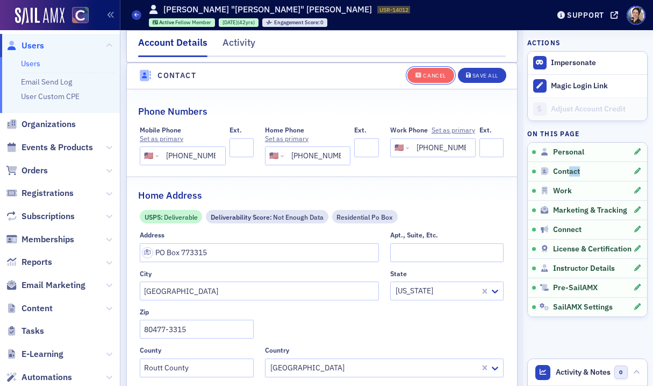
drag, startPoint x: 437, startPoint y: 76, endPoint x: 408, endPoint y: 80, distance: 29.3
click at [437, 75] on div "Cancel" at bounding box center [434, 76] width 23 height 6
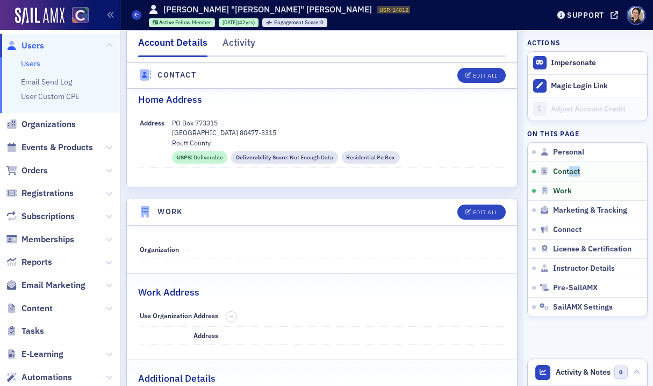
click at [25, 44] on span "Users" at bounding box center [33, 46] width 23 height 12
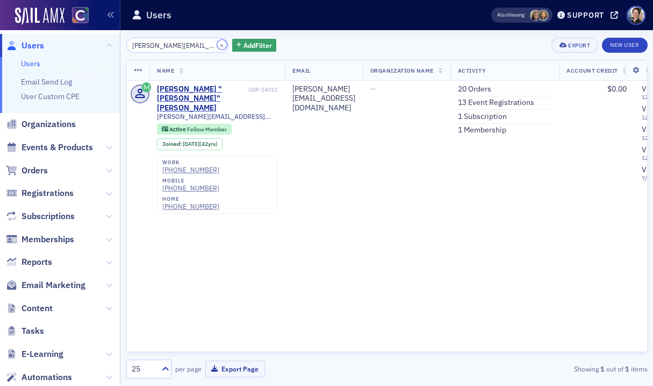
drag, startPoint x: 211, startPoint y: 46, endPoint x: 191, endPoint y: 47, distance: 19.4
click at [217, 46] on button "×" at bounding box center [222, 45] width 10 height 10
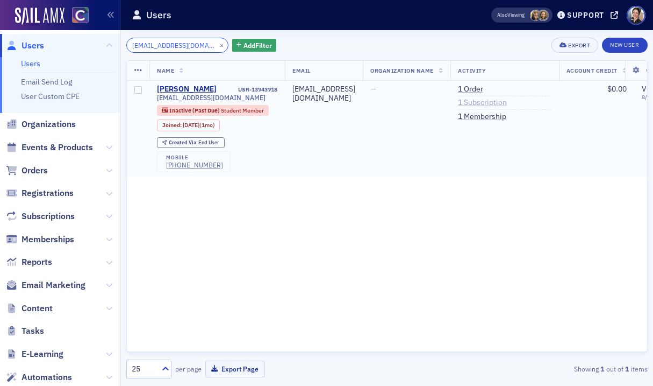
type input "noahlaird@outlook.com"
click at [501, 102] on link "1 Subscription" at bounding box center [482, 103] width 49 height 10
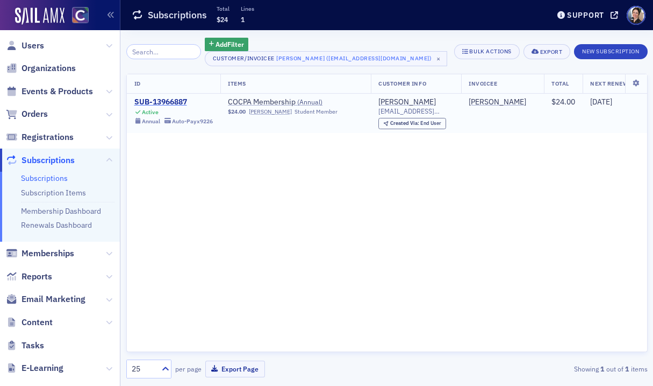
click at [168, 101] on div "SUB-13966887" at bounding box center [173, 102] width 79 height 10
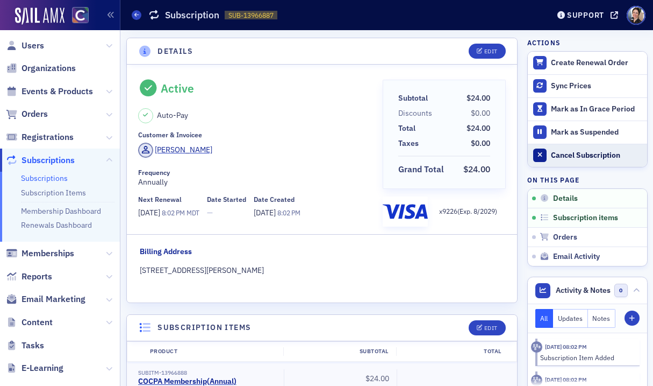
click at [598, 156] on div "Cancel Subscription" at bounding box center [596, 156] width 90 height 10
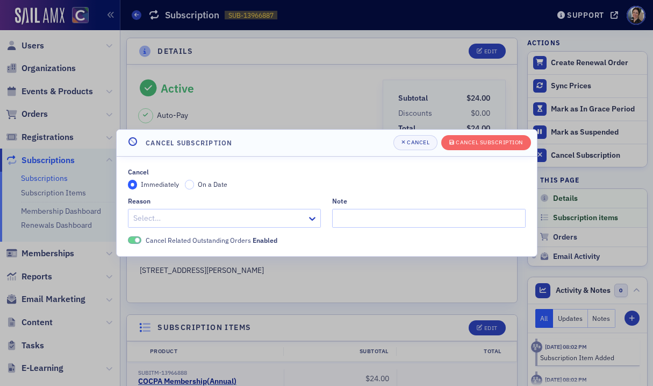
click at [274, 85] on div at bounding box center [326, 193] width 653 height 386
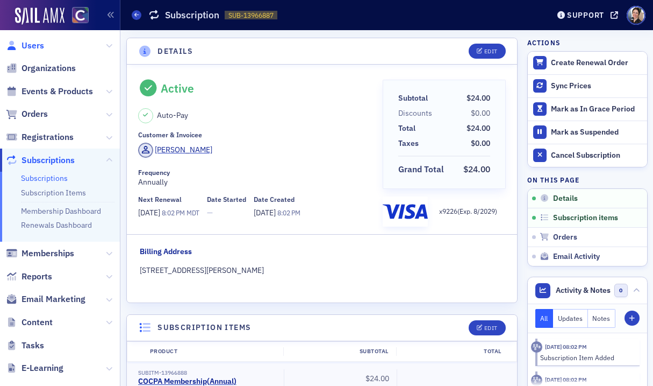
click at [33, 43] on span "Users" at bounding box center [33, 46] width 23 height 12
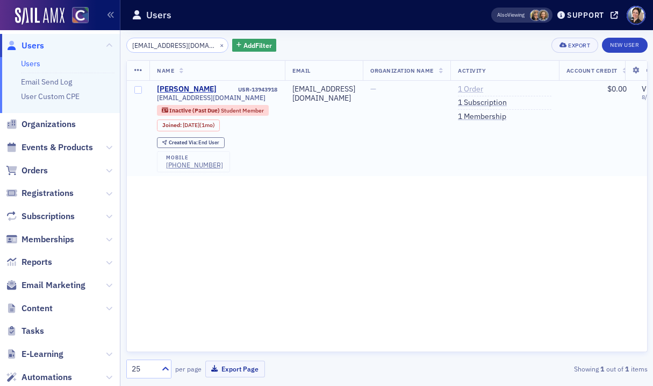
click at [483, 89] on link "1 Order" at bounding box center [470, 89] width 25 height 10
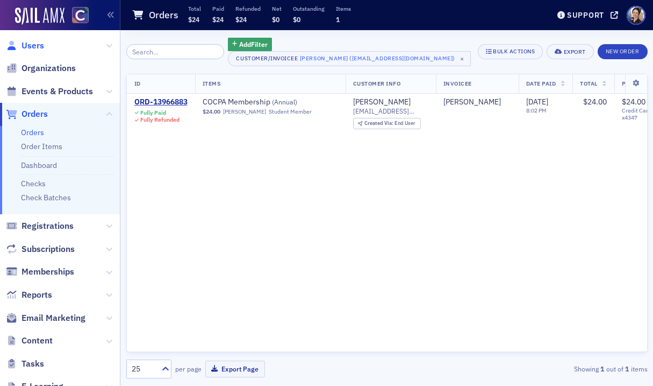
click at [39, 47] on span "Users" at bounding box center [33, 46] width 23 height 12
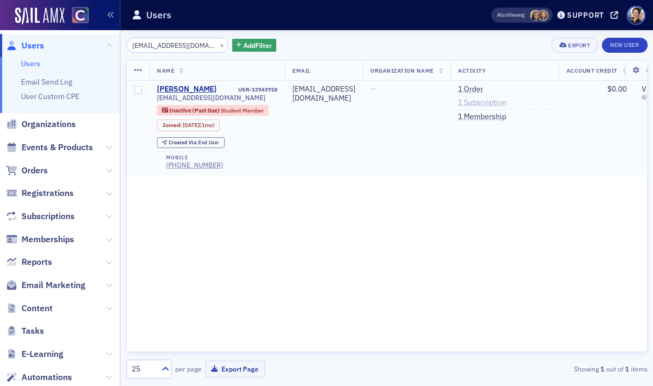
click at [495, 101] on link "1 Subscription" at bounding box center [482, 103] width 49 height 10
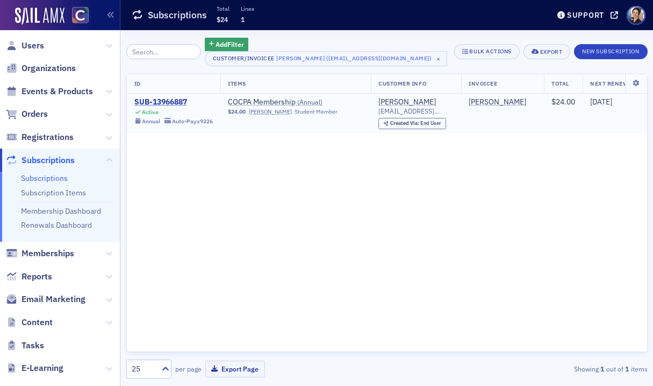
click at [168, 101] on div "SUB-13966887" at bounding box center [173, 102] width 79 height 10
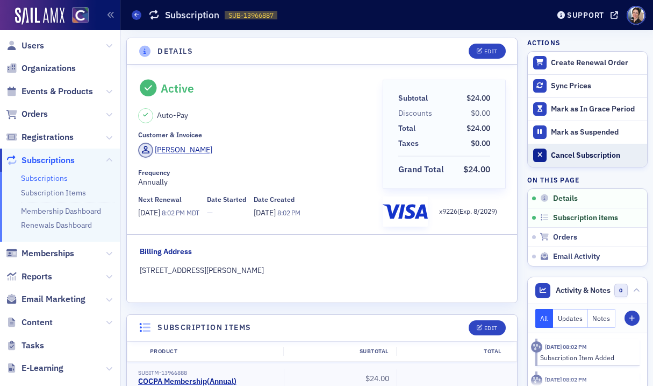
click at [595, 153] on div "Cancel Subscription" at bounding box center [596, 156] width 90 height 10
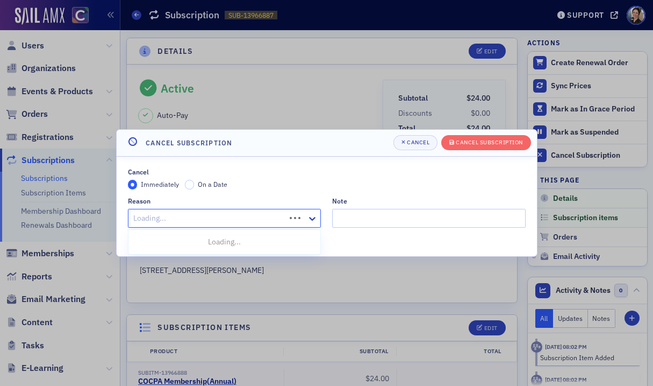
click at [175, 215] on div at bounding box center [208, 217] width 153 height 13
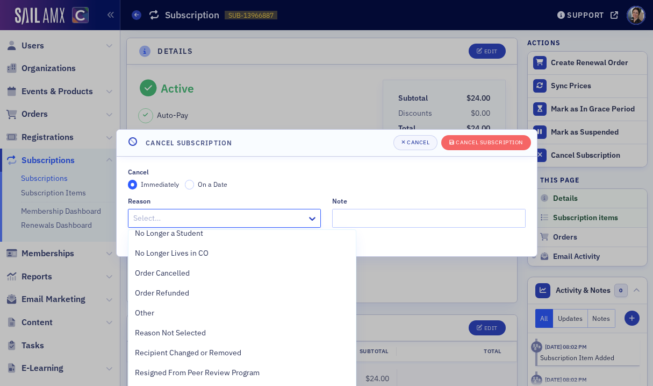
scroll to position [381, 0]
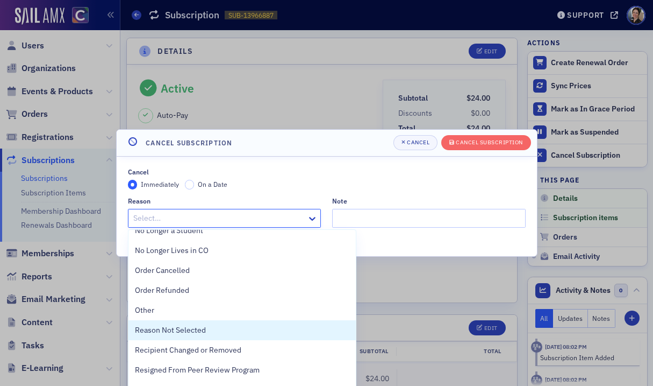
drag, startPoint x: 182, startPoint y: 328, endPoint x: 172, endPoint y: 330, distance: 9.8
click at [182, 328] on span "Reason Not Selected" at bounding box center [170, 329] width 71 height 11
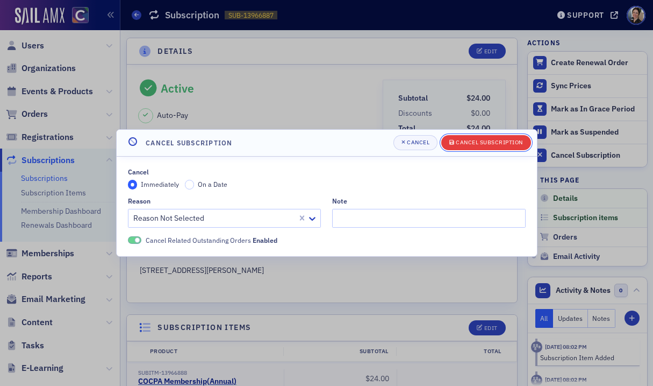
click at [495, 141] on div "Cancel Subscription" at bounding box center [489, 142] width 67 height 6
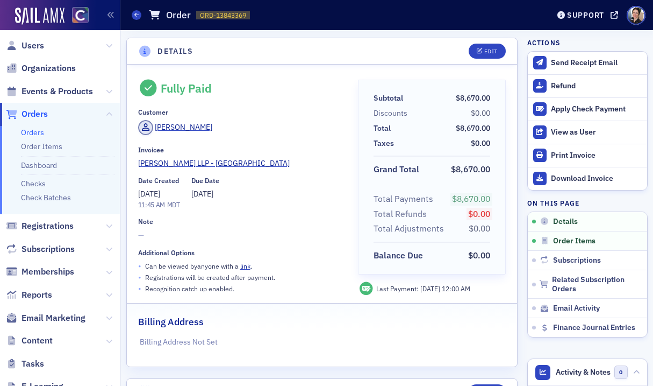
click at [45, 48] on span "Users" at bounding box center [60, 45] width 120 height 23
drag, startPoint x: 30, startPoint y: 47, endPoint x: 96, endPoint y: 25, distance: 70.2
click at [30, 47] on span "Users" at bounding box center [33, 46] width 23 height 12
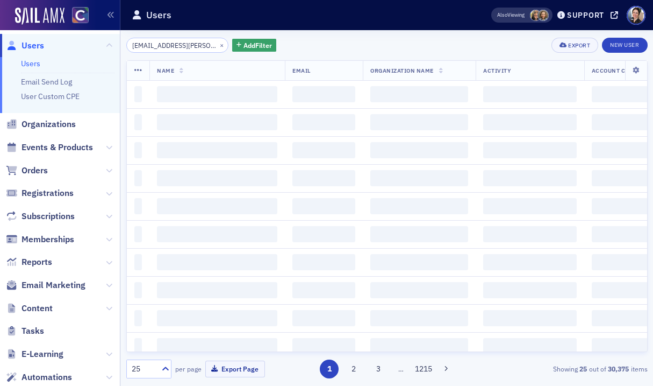
scroll to position [0, 2]
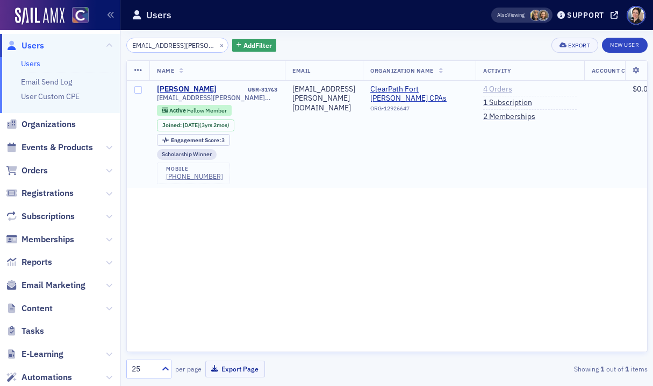
type input "[EMAIL_ADDRESS][PERSON_NAME][DOMAIN_NAME]"
drag, startPoint x: 523, startPoint y: 88, endPoint x: 369, endPoint y: 79, distance: 154.1
click at [512, 88] on link "4 Orders" at bounding box center [497, 89] width 29 height 10
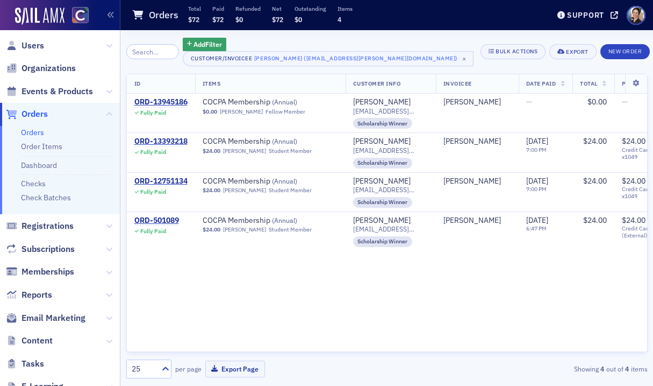
drag, startPoint x: 36, startPoint y: 44, endPoint x: 149, endPoint y: 54, distance: 113.4
click at [36, 44] on span "Users" at bounding box center [33, 46] width 23 height 12
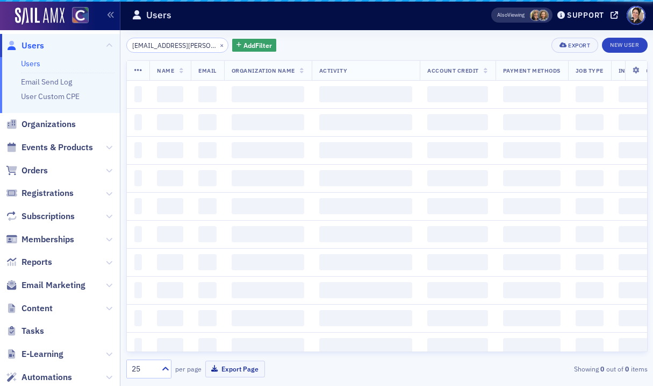
scroll to position [0, 2]
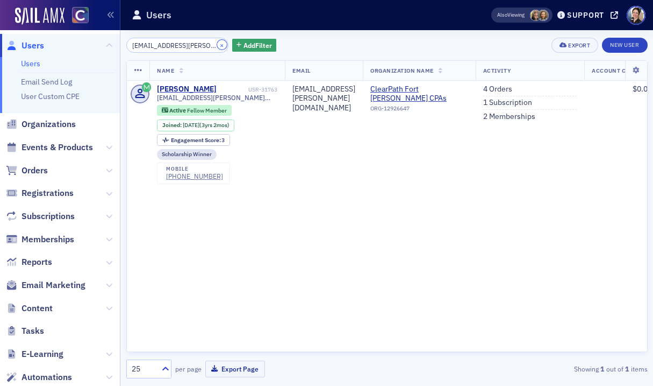
drag, startPoint x: 210, startPoint y: 46, endPoint x: 196, endPoint y: 46, distance: 13.5
click at [217, 46] on button "×" at bounding box center [222, 45] width 10 height 10
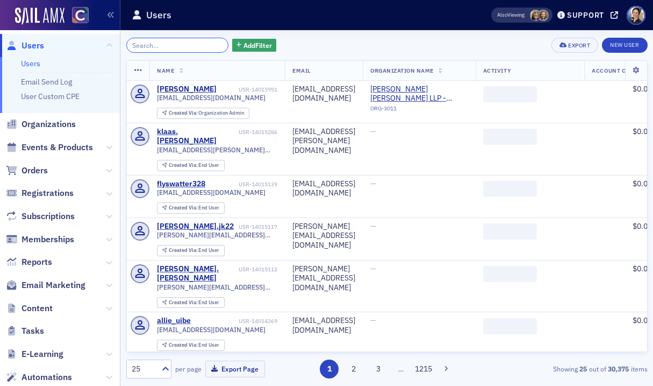
click at [194, 45] on input "search" at bounding box center [177, 45] width 103 height 15
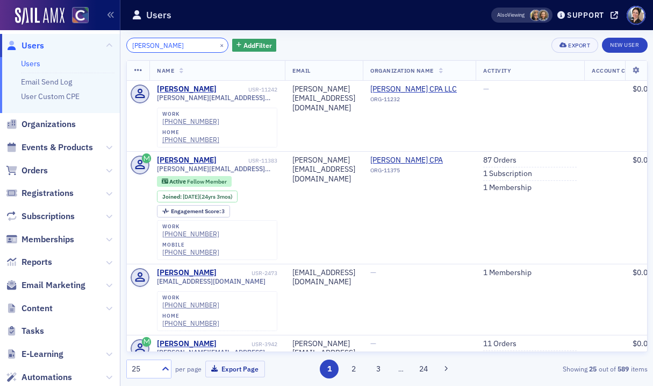
drag, startPoint x: 176, startPoint y: 45, endPoint x: 77, endPoint y: 40, distance: 99.1
click at [77, 40] on div "Users Users Email Send Log User Custom CPE Organizations Events & Products Orde…" at bounding box center [326, 193] width 653 height 386
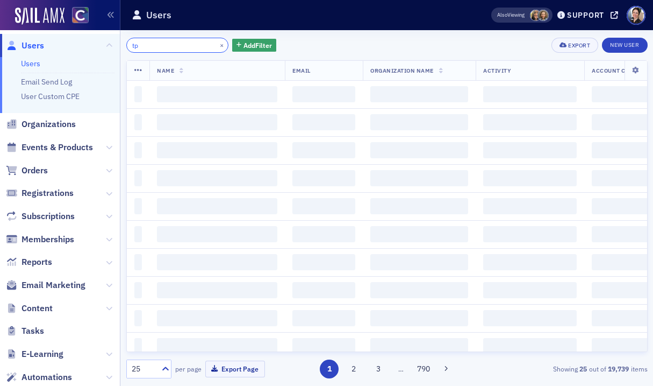
type input "t"
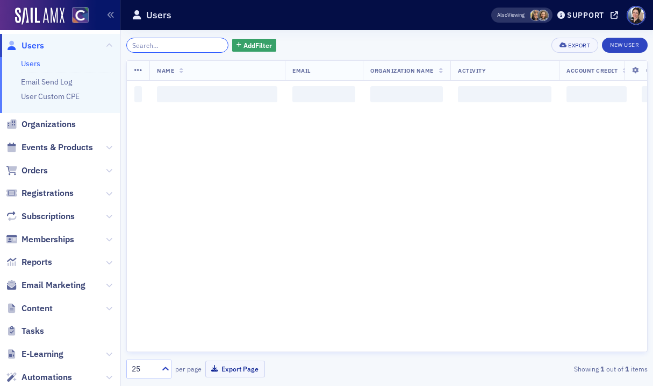
type input "b"
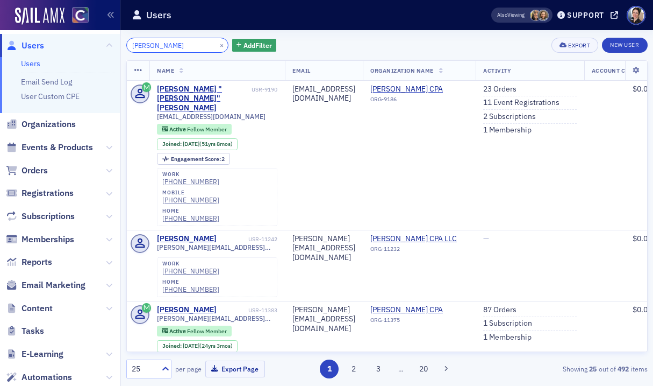
type input "robert bailey"
click at [30, 43] on span "Users" at bounding box center [33, 46] width 23 height 12
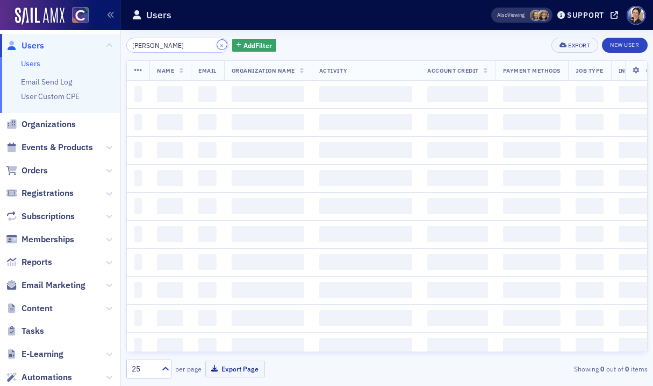
drag, startPoint x: 211, startPoint y: 46, endPoint x: 174, endPoint y: 47, distance: 37.1
click at [217, 46] on button "×" at bounding box center [222, 45] width 10 height 10
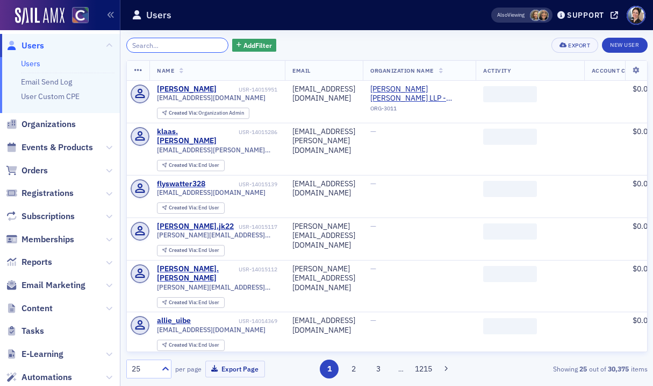
paste input "barbogg@comcast.net"
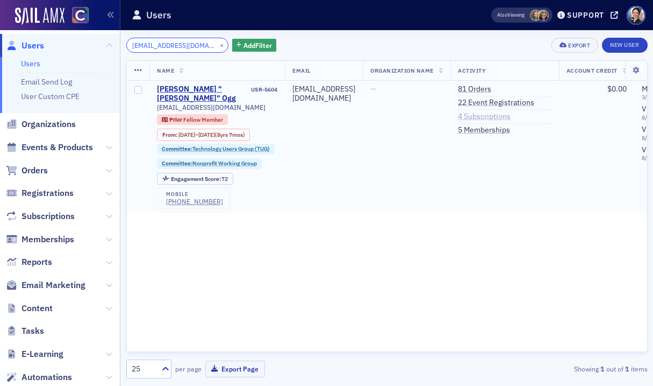
type input "barbogg@comcast.net"
click at [511, 115] on link "4 Subscriptions" at bounding box center [484, 117] width 53 height 10
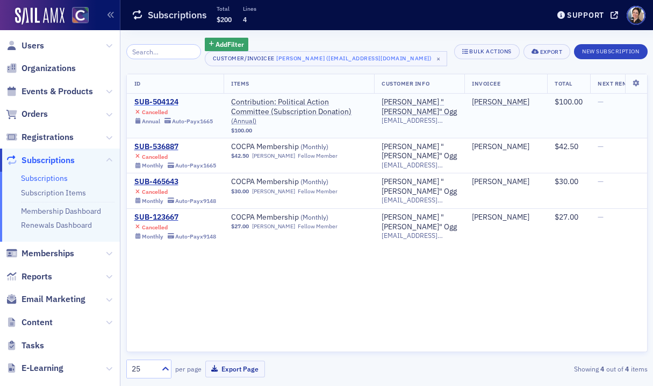
click at [163, 102] on div "SUB-504124" at bounding box center [173, 102] width 79 height 10
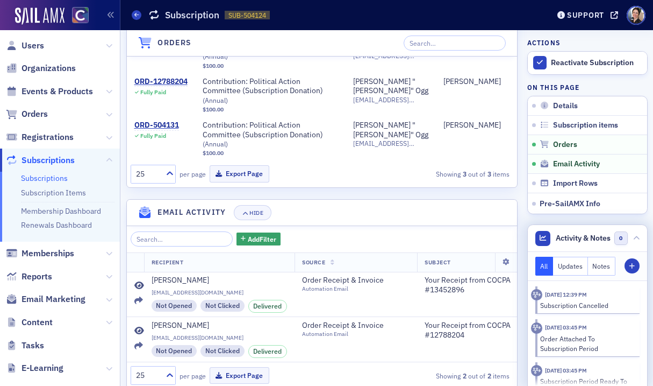
scroll to position [515, 0]
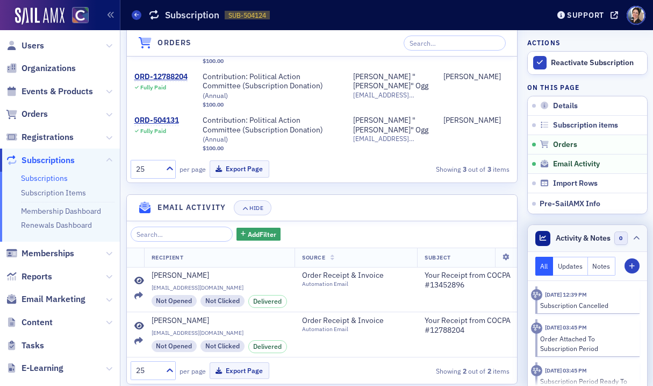
click at [600, 238] on span "Activity & Notes" at bounding box center [583, 237] width 55 height 11
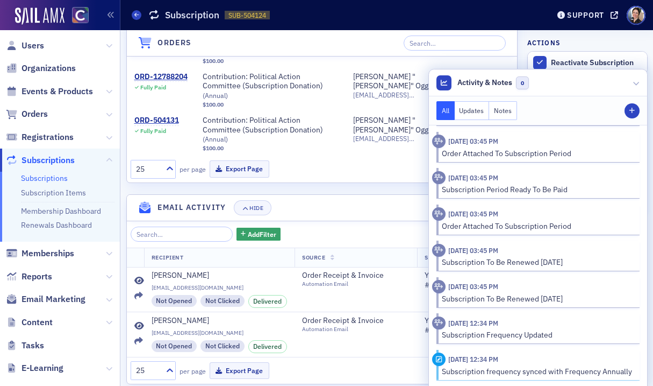
scroll to position [0, 0]
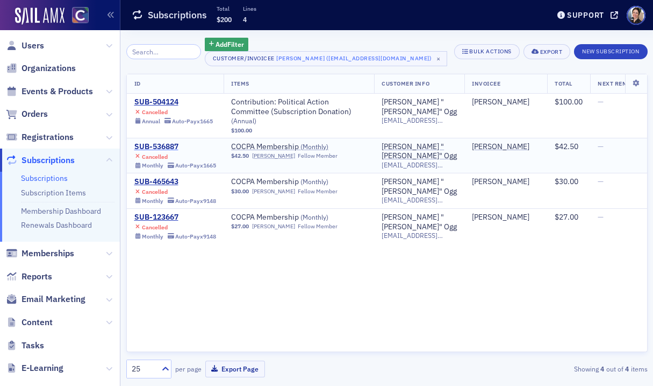
click at [158, 146] on div "SUB-536887" at bounding box center [175, 147] width 82 height 10
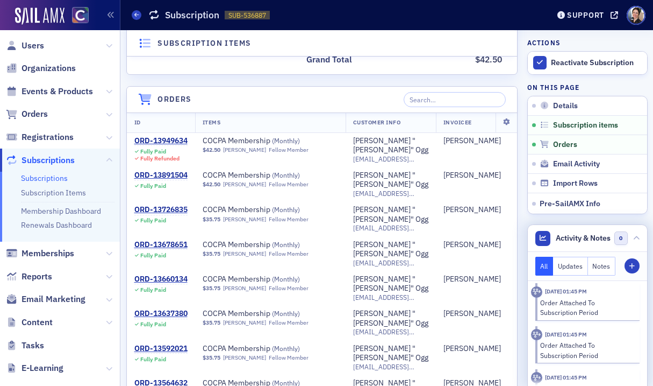
scroll to position [723, 0]
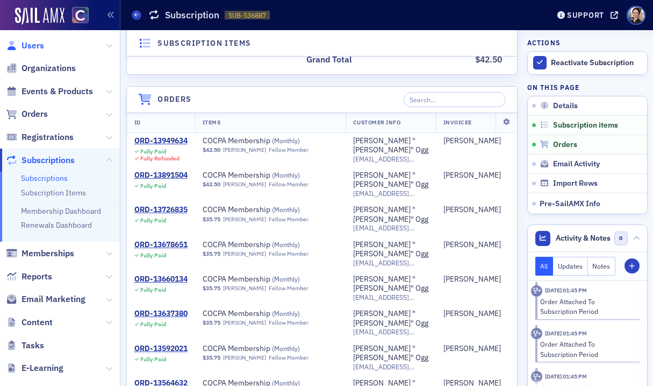
click at [33, 41] on span "Users" at bounding box center [33, 46] width 23 height 12
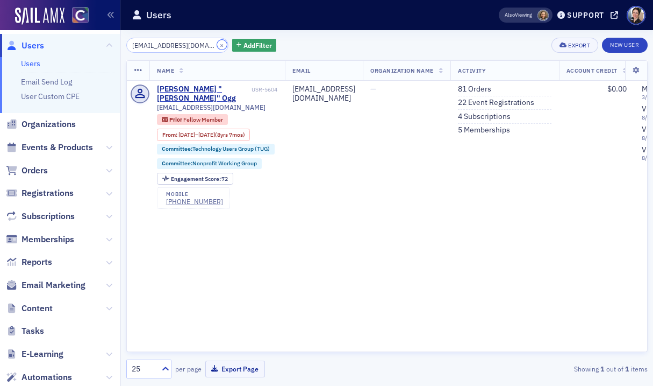
click at [217, 44] on button "×" at bounding box center [222, 45] width 10 height 10
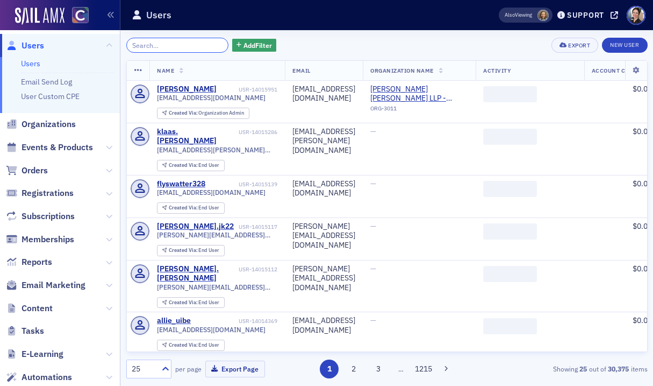
paste input "jmhansoncpa@gmail.com"
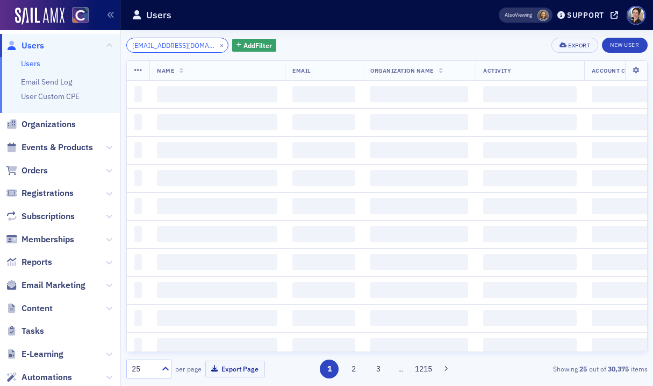
scroll to position [0, 5]
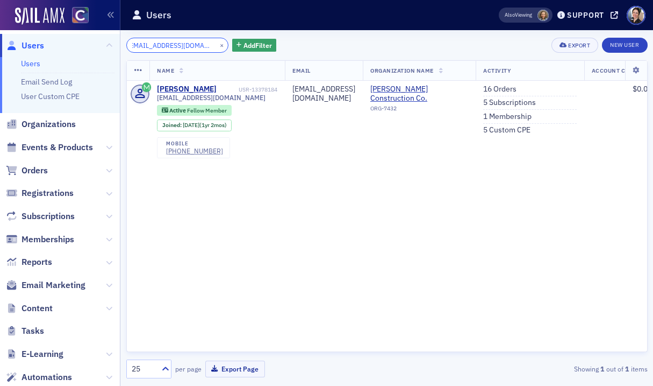
type input "jmhansoncpa@gmail.com"
drag, startPoint x: 210, startPoint y: 45, endPoint x: 202, endPoint y: 45, distance: 7.5
click at [217, 45] on button "×" at bounding box center [222, 45] width 10 height 10
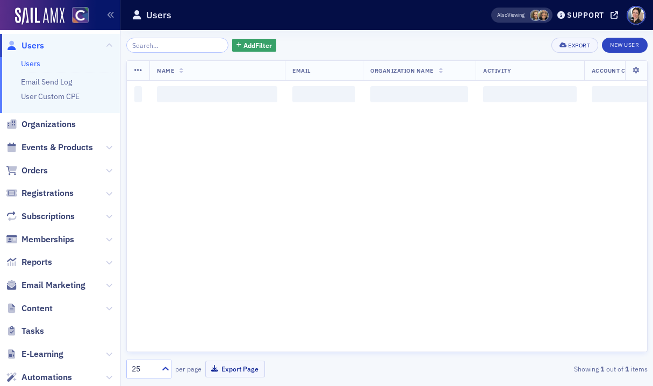
scroll to position [0, 0]
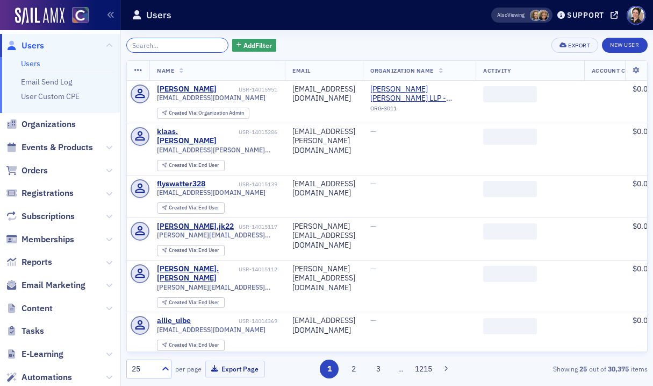
paste input "Bryan Kennedy"
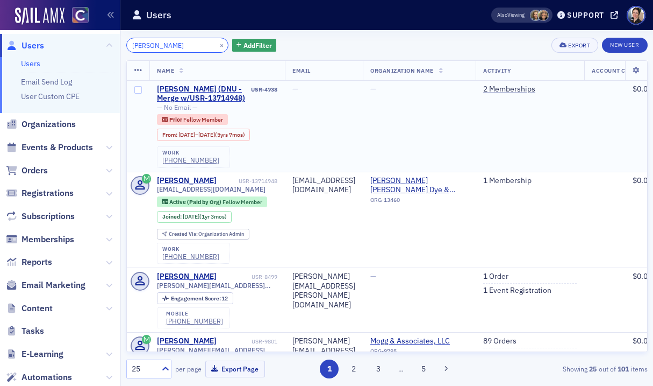
scroll to position [6, 0]
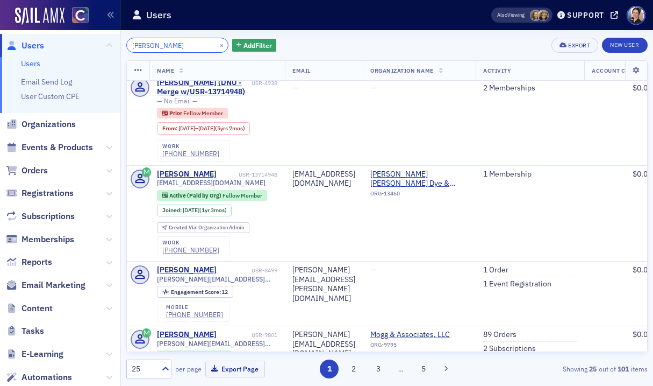
type input "Bryan Kennedy"
drag, startPoint x: 209, startPoint y: 44, endPoint x: 181, endPoint y: 42, distance: 28.5
click at [217, 44] on button "×" at bounding box center [222, 45] width 10 height 10
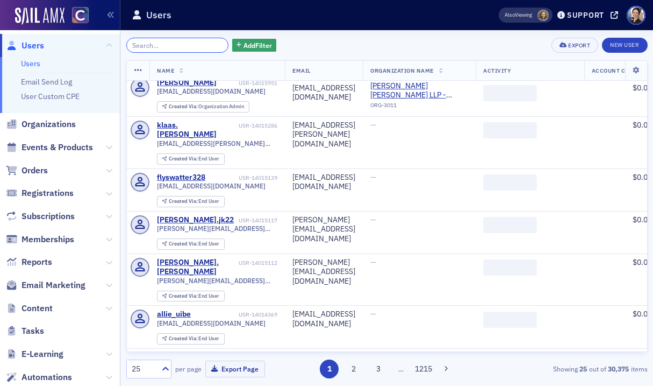
paste input "jackie@jchipmancpa.com"
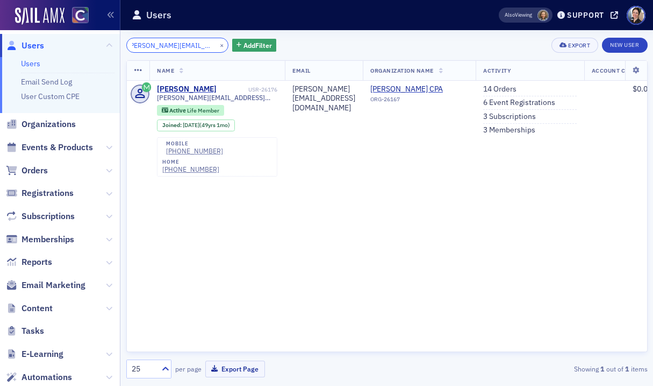
type input "jackie@jchipmancpa.com"
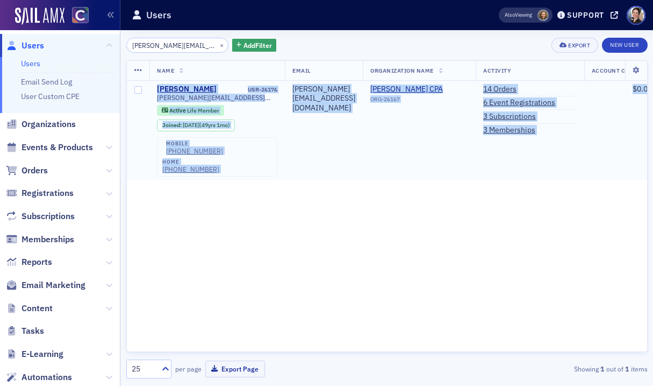
drag, startPoint x: 152, startPoint y: 81, endPoint x: 600, endPoint y: 135, distance: 451.7
click at [600, 135] on tr "Jackie Chipman USR-26176 jackie@jchipmancpa.com Active Life Member Joined : 7/2…" at bounding box center [575, 131] width 897 height 100
click at [531, 133] on link "3 Memberships" at bounding box center [509, 130] width 52 height 10
drag, startPoint x: 531, startPoint y: 132, endPoint x: 418, endPoint y: 111, distance: 115.5
click at [531, 132] on link "3 Memberships" at bounding box center [509, 130] width 52 height 10
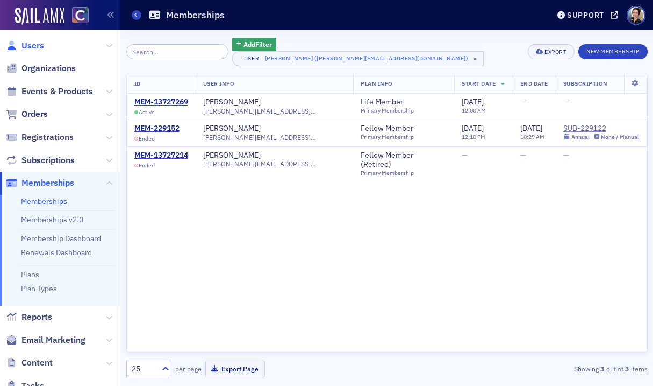
click at [35, 44] on span "Users" at bounding box center [33, 46] width 23 height 12
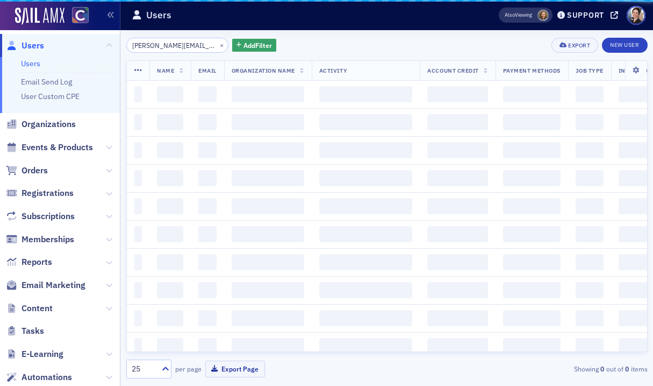
scroll to position [0, 4]
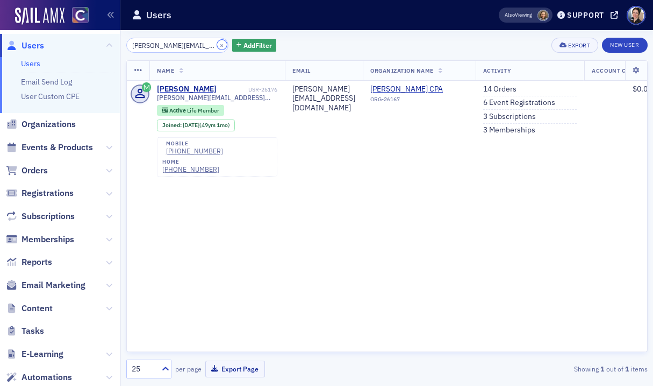
drag, startPoint x: 209, startPoint y: 44, endPoint x: 184, endPoint y: 42, distance: 24.2
click at [217, 44] on button "×" at bounding box center [222, 45] width 10 height 10
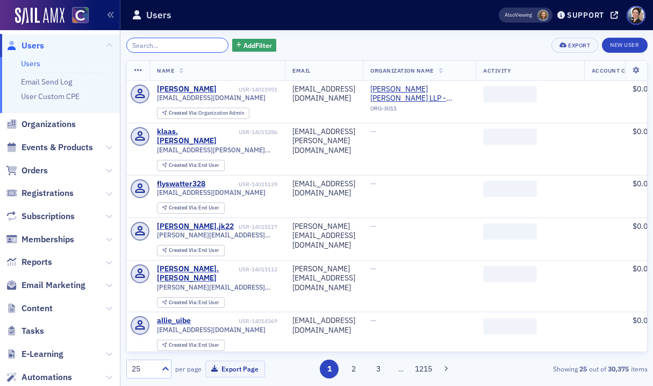
paste input "cindyl@lundin-cpa.com"
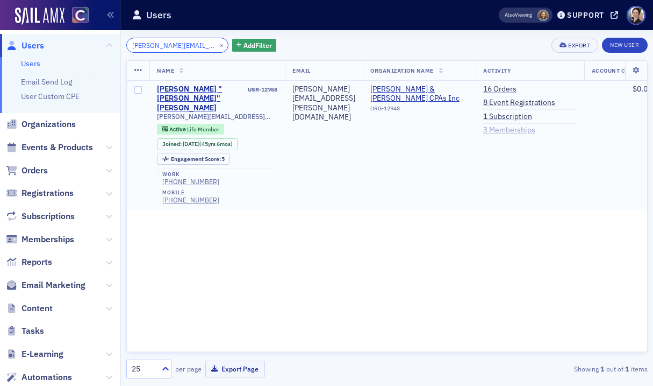
type input "cindyl@lundin-cpa.com"
click at [510, 131] on link "3 Memberships" at bounding box center [509, 130] width 52 height 10
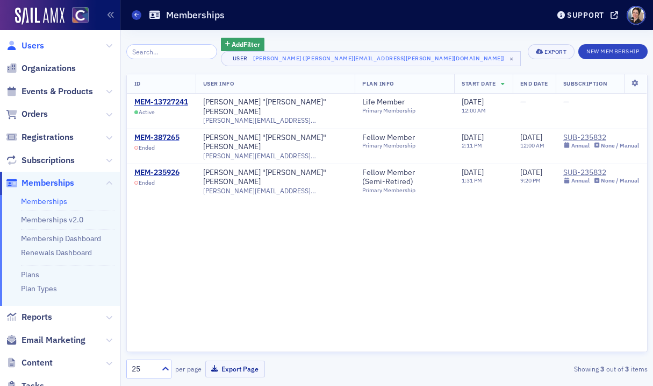
click at [33, 44] on span "Users" at bounding box center [33, 46] width 23 height 12
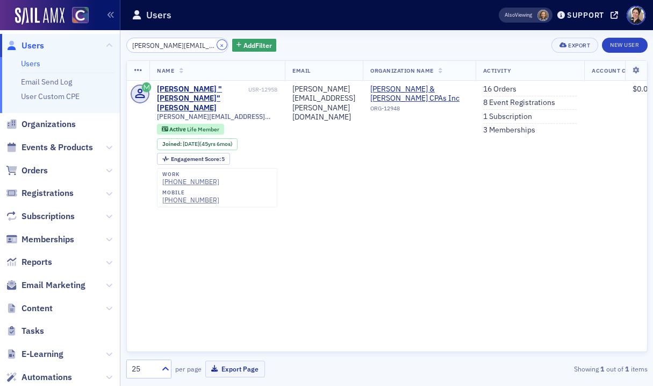
click at [217, 46] on button "×" at bounding box center [222, 45] width 10 height 10
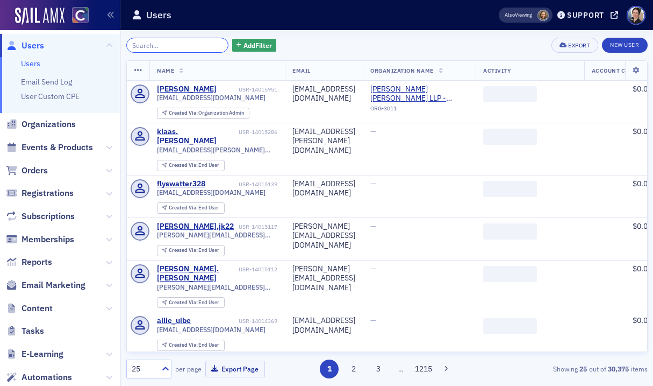
paste input "briannakweatherspoon@gmail.com"
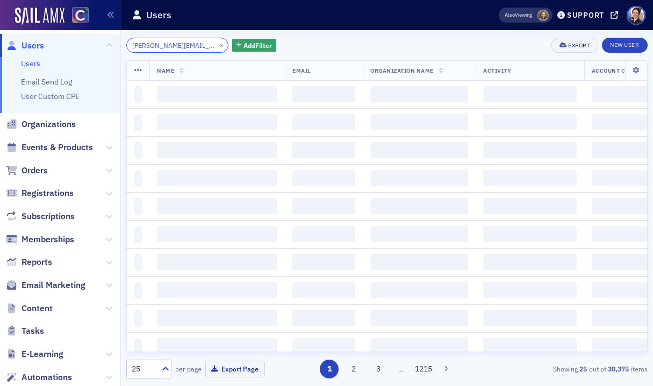
scroll to position [0, 33]
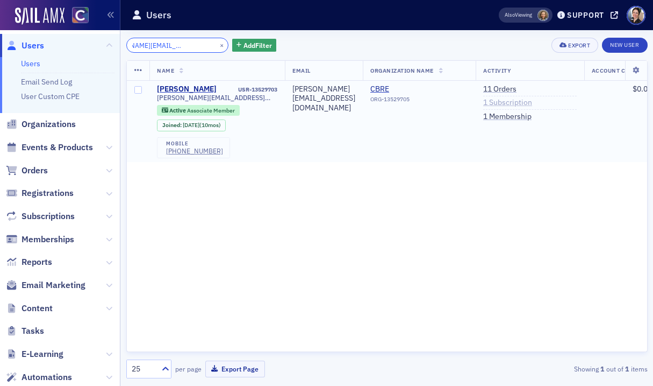
type input "briannakweatherspoon@gmail.com"
drag, startPoint x: 564, startPoint y: 102, endPoint x: 438, endPoint y: 76, distance: 127.8
click at [532, 102] on link "1 Subscription" at bounding box center [507, 103] width 49 height 10
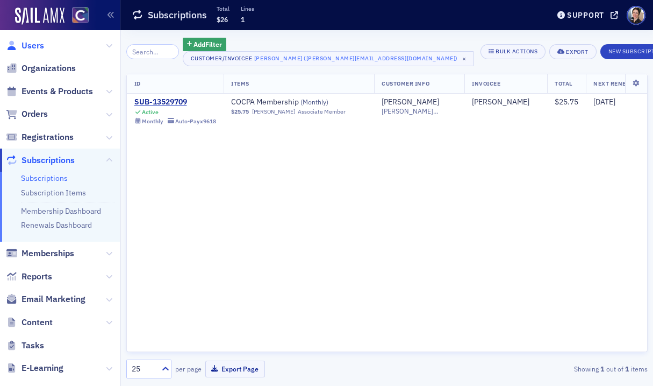
click at [32, 45] on span "Users" at bounding box center [33, 46] width 23 height 12
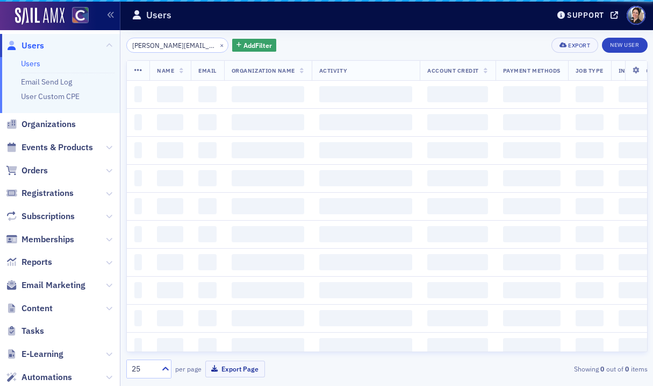
scroll to position [0, 34]
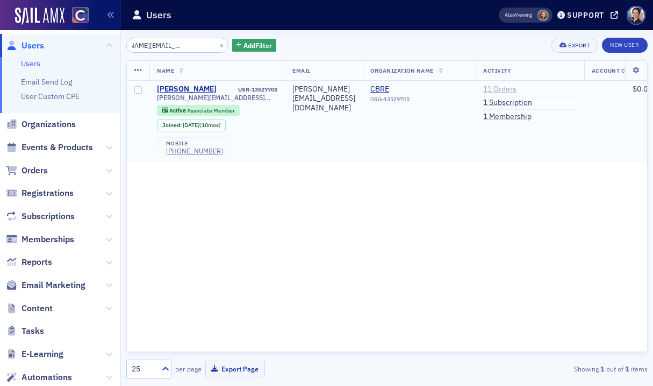
click at [517, 89] on link "11 Orders" at bounding box center [499, 89] width 33 height 10
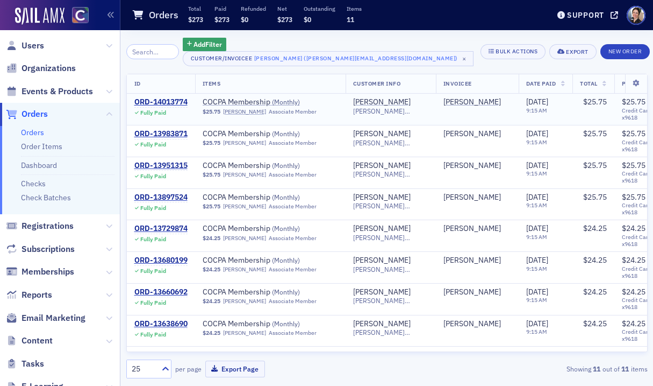
scroll to position [0, 1]
click at [37, 44] on span "Users" at bounding box center [33, 46] width 23 height 12
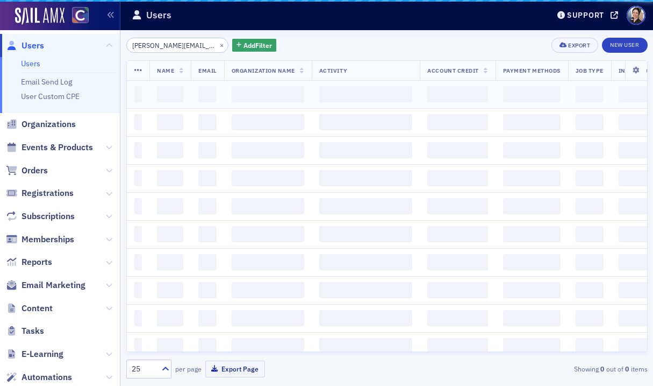
scroll to position [0, 34]
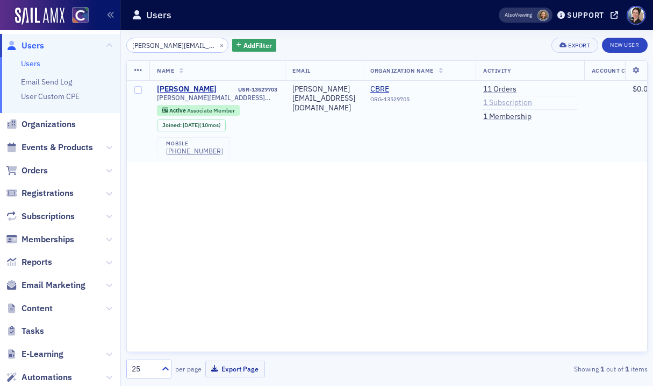
click at [532, 104] on link "1 Subscription" at bounding box center [507, 103] width 49 height 10
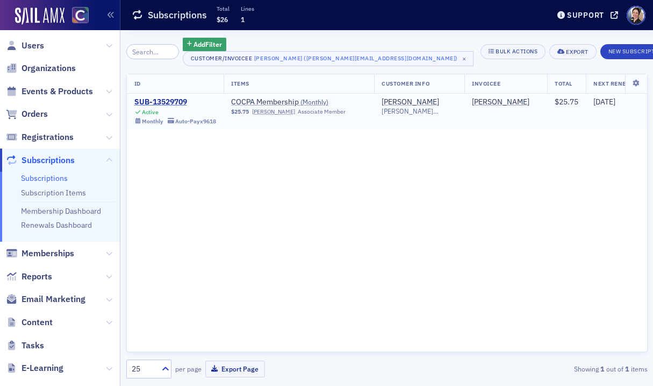
click at [168, 101] on div "SUB-13529709" at bounding box center [175, 102] width 82 height 10
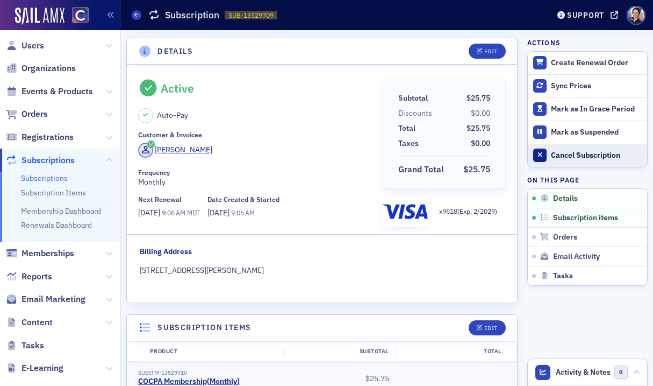
click at [590, 153] on div "Cancel Subscription" at bounding box center [596, 156] width 90 height 10
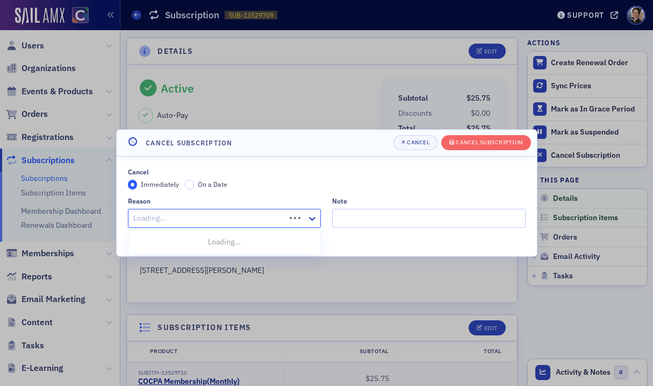
click at [182, 218] on div at bounding box center [208, 217] width 153 height 13
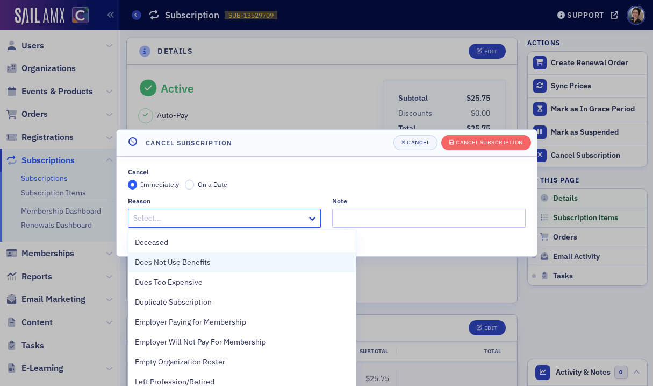
scroll to position [63, 0]
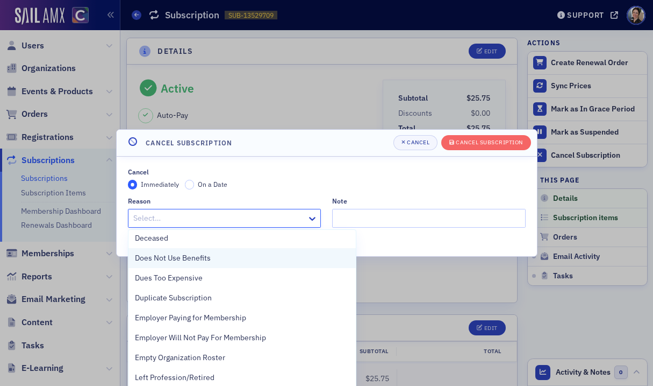
click at [190, 263] on div "Does Not Use Benefits" at bounding box center [242, 258] width 227 height 20
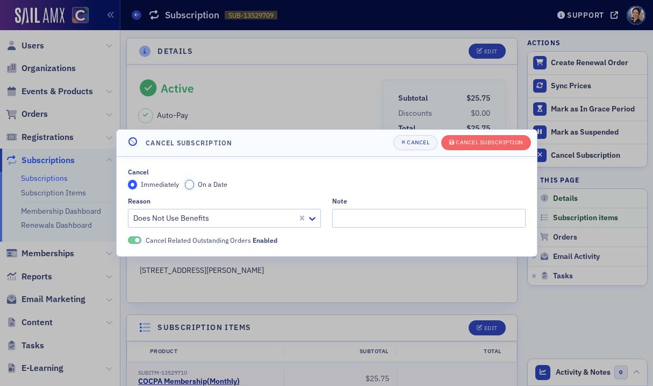
click at [188, 184] on input "On a Date" at bounding box center [190, 185] width 10 height 10
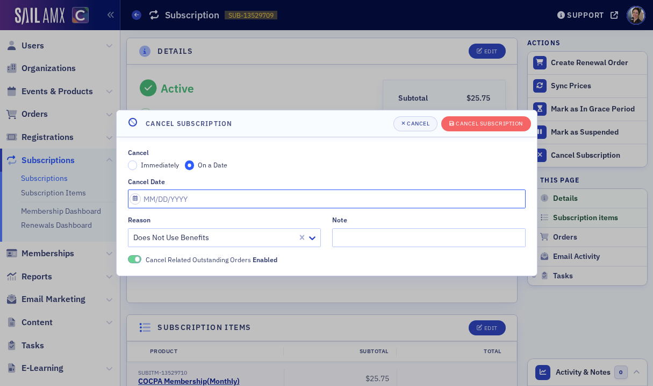
click at [169, 198] on input "Cancel Date" at bounding box center [327, 198] width 398 height 19
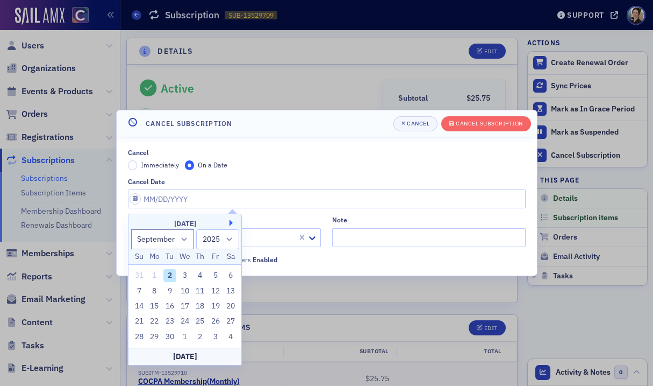
click at [231, 220] on button "Next Month" at bounding box center [233, 222] width 6 height 6
select select "9"
click at [172, 335] on div "28" at bounding box center [169, 336] width 13 height 13
type input "10/28/2025"
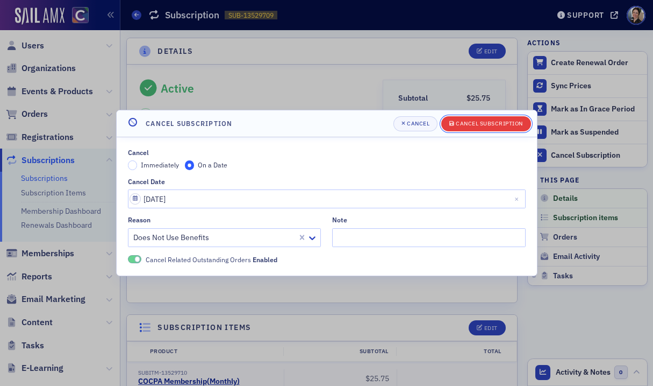
click at [479, 121] on div "Cancel Subscription" at bounding box center [489, 123] width 67 height 6
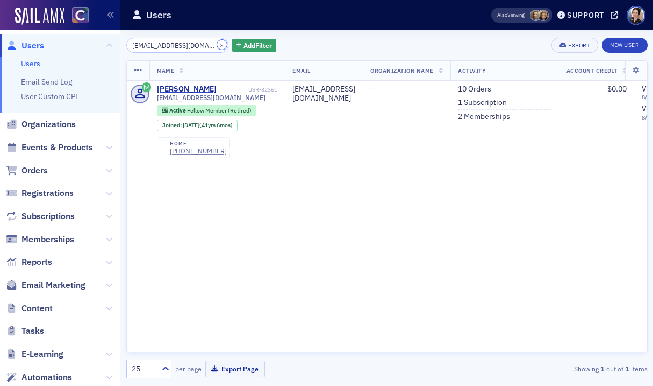
drag, startPoint x: 211, startPoint y: 45, endPoint x: 186, endPoint y: 44, distance: 24.8
click at [217, 45] on button "×" at bounding box center [222, 45] width 10 height 10
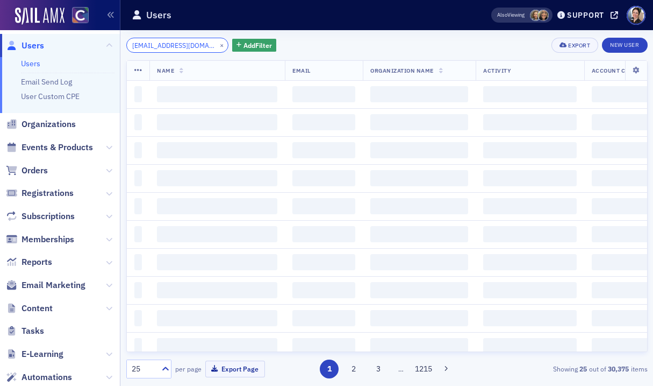
scroll to position [0, 1]
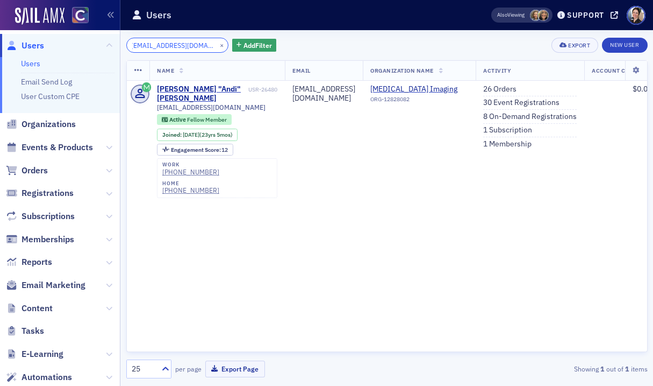
type input "[EMAIL_ADDRESS][DOMAIN_NAME]"
drag, startPoint x: 210, startPoint y: 44, endPoint x: 194, endPoint y: 46, distance: 16.3
click at [217, 44] on button "×" at bounding box center [222, 45] width 10 height 10
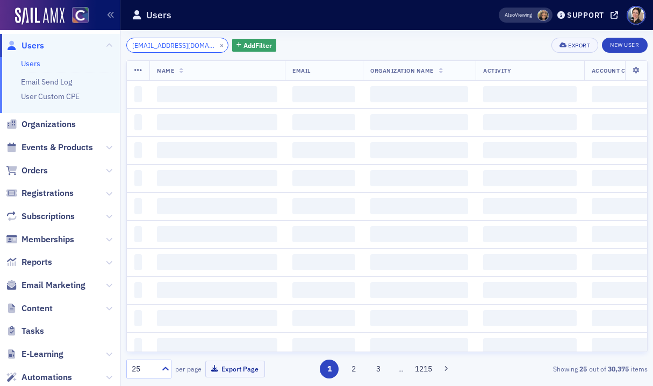
scroll to position [0, 3]
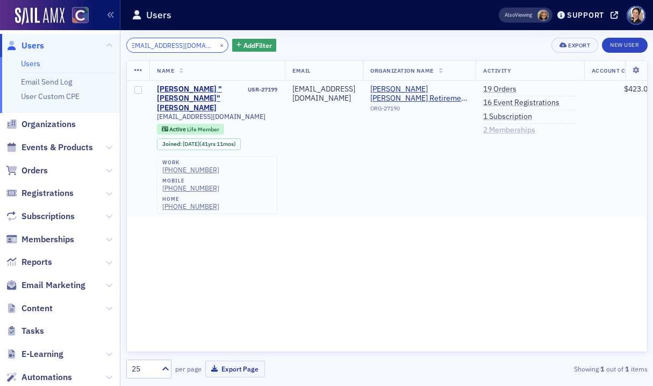
type input "[EMAIL_ADDRESS][DOMAIN_NAME]"
drag, startPoint x: 532, startPoint y: 127, endPoint x: 373, endPoint y: 109, distance: 160.7
click at [532, 127] on link "2 Memberships" at bounding box center [509, 130] width 52 height 10
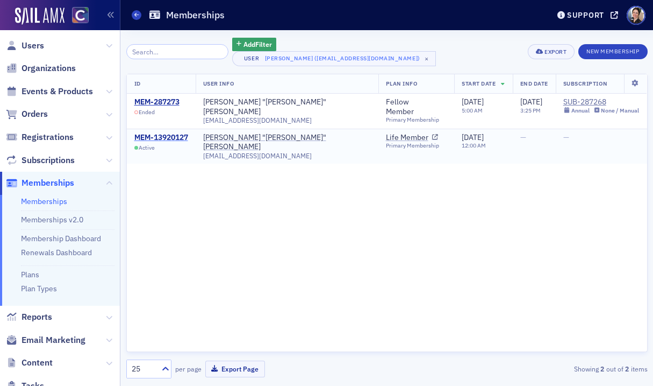
click at [165, 133] on div "MEM-13920127" at bounding box center [161, 138] width 54 height 10
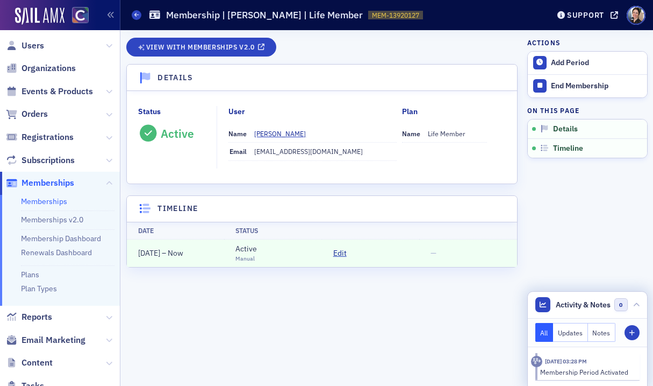
click at [603, 330] on button "Notes" at bounding box center [602, 332] width 28 height 19
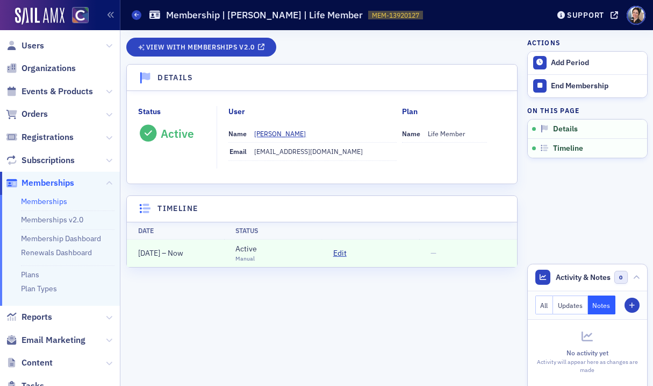
click at [287, 317] on div "View with Memberships v2.0 Details Status Active User Name [PERSON_NAME] Email …" at bounding box center [322, 208] width 392 height 340
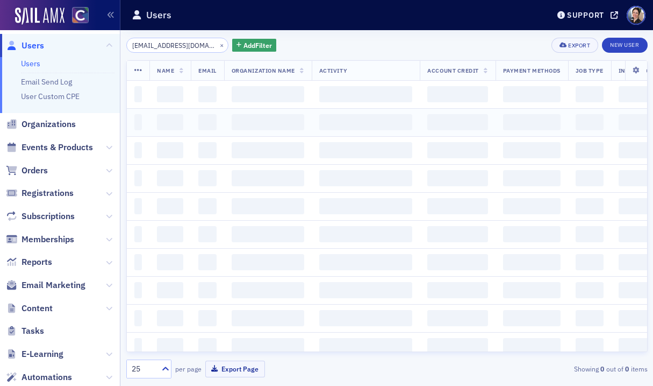
scroll to position [0, 3]
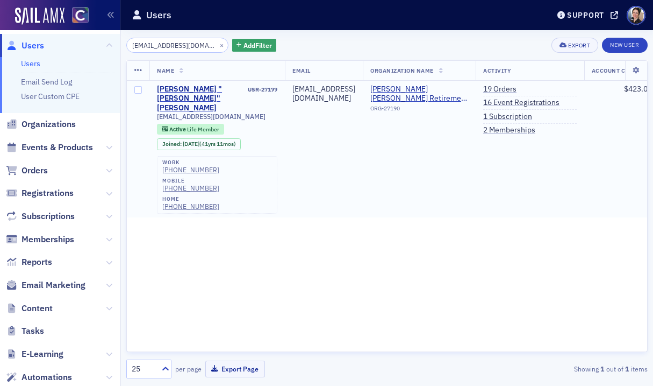
drag, startPoint x: 531, startPoint y: 116, endPoint x: 452, endPoint y: 104, distance: 79.8
click at [531, 116] on link "1 Subscription" at bounding box center [507, 117] width 49 height 10
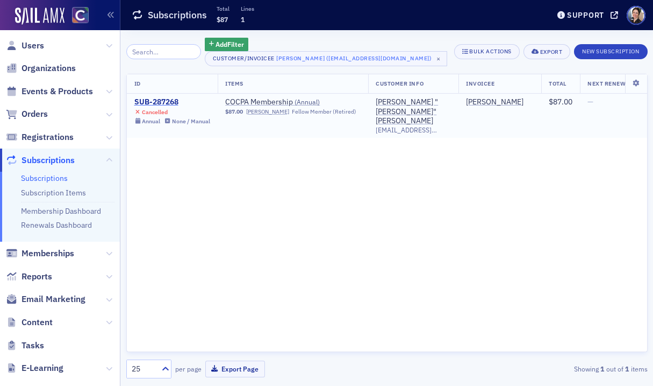
click at [167, 101] on div "SUB-287268" at bounding box center [172, 102] width 76 height 10
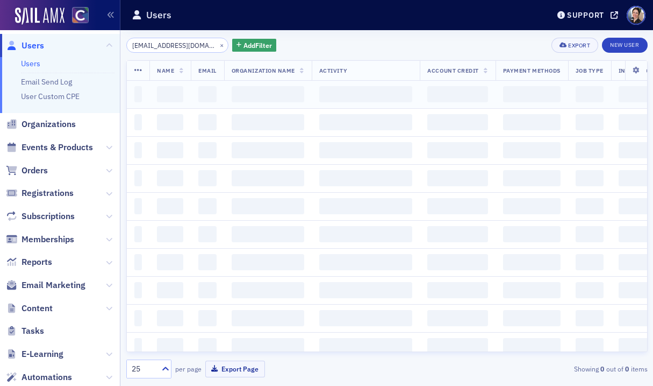
scroll to position [0, 3]
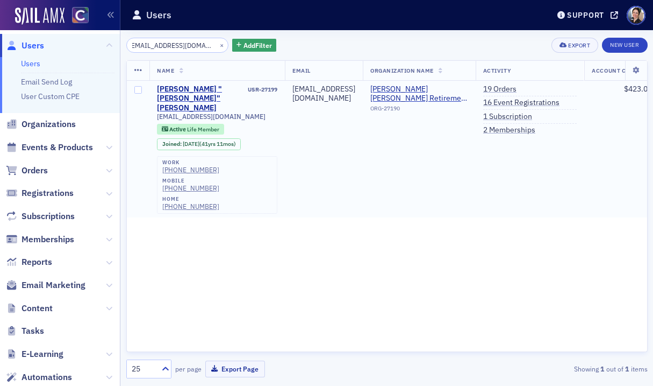
scroll to position [0, 3]
click at [513, 89] on link "19 Orders" at bounding box center [496, 89] width 33 height 10
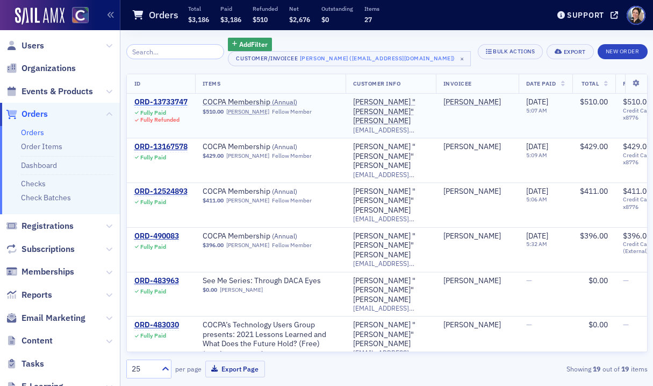
click at [161, 101] on div "ORD-13733747" at bounding box center [160, 102] width 53 height 10
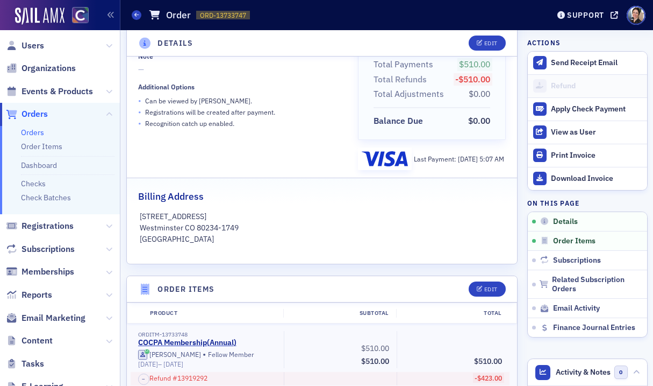
scroll to position [128, 0]
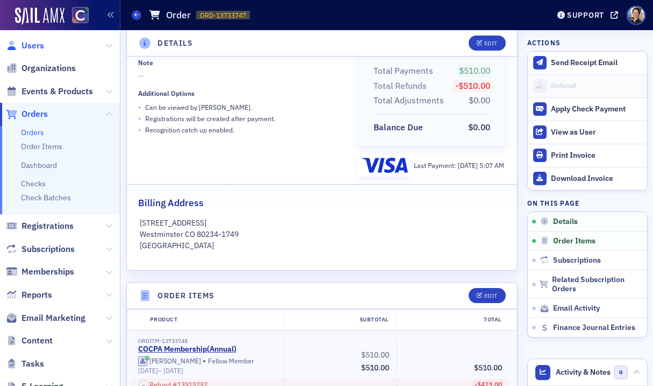
click at [30, 47] on span "Users" at bounding box center [33, 46] width 23 height 12
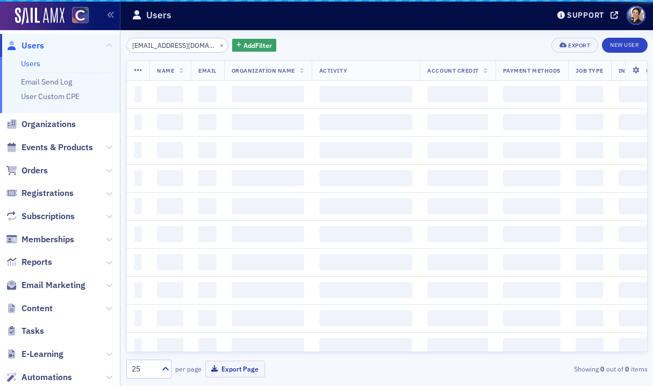
scroll to position [0, 3]
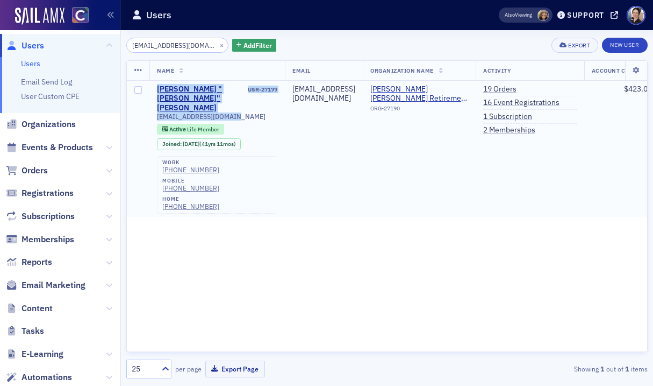
drag, startPoint x: 155, startPoint y: 85, endPoint x: 198, endPoint y: 92, distance: 43.0
click at [238, 102] on td "[PERSON_NAME] "[PERSON_NAME]" [PERSON_NAME] USR-27199 [EMAIL_ADDRESS][DOMAIN_NA…" at bounding box center [216, 149] width 135 height 137
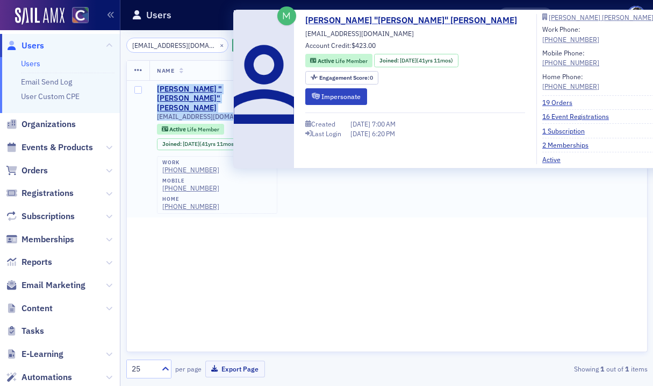
copy div "[PERSON_NAME] "[PERSON_NAME]" [PERSON_NAME] USR-27199 [EMAIL_ADDRESS][DOMAIN_NA…"
